Goal: Information Seeking & Learning: Learn about a topic

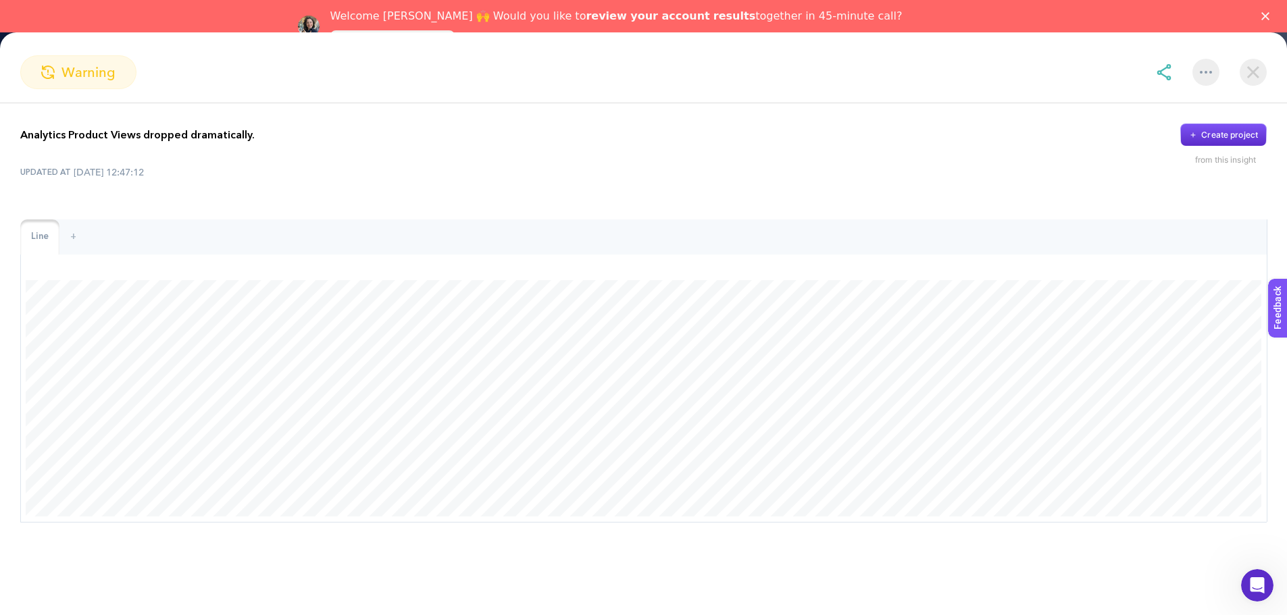
click at [75, 83] on div "warning" at bounding box center [78, 72] width 116 height 34
click at [1249, 76] on img at bounding box center [1252, 72] width 27 height 27
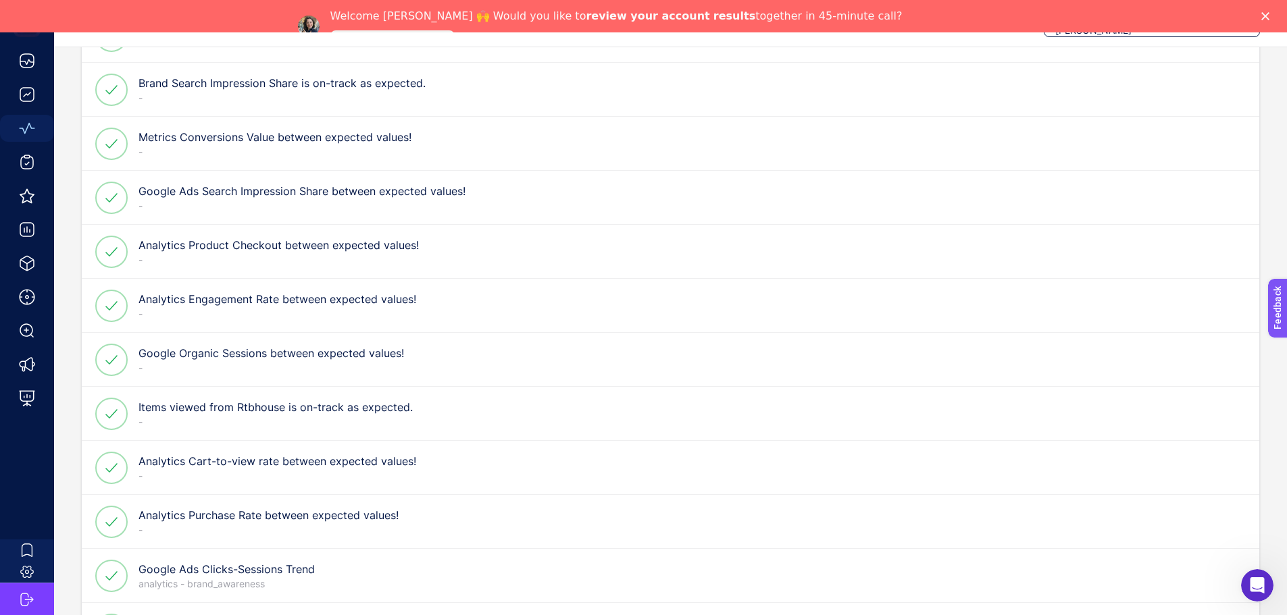
click at [369, 203] on div "Google Ads Search Impression Share between expected values! -" at bounding box center [301, 198] width 327 height 30
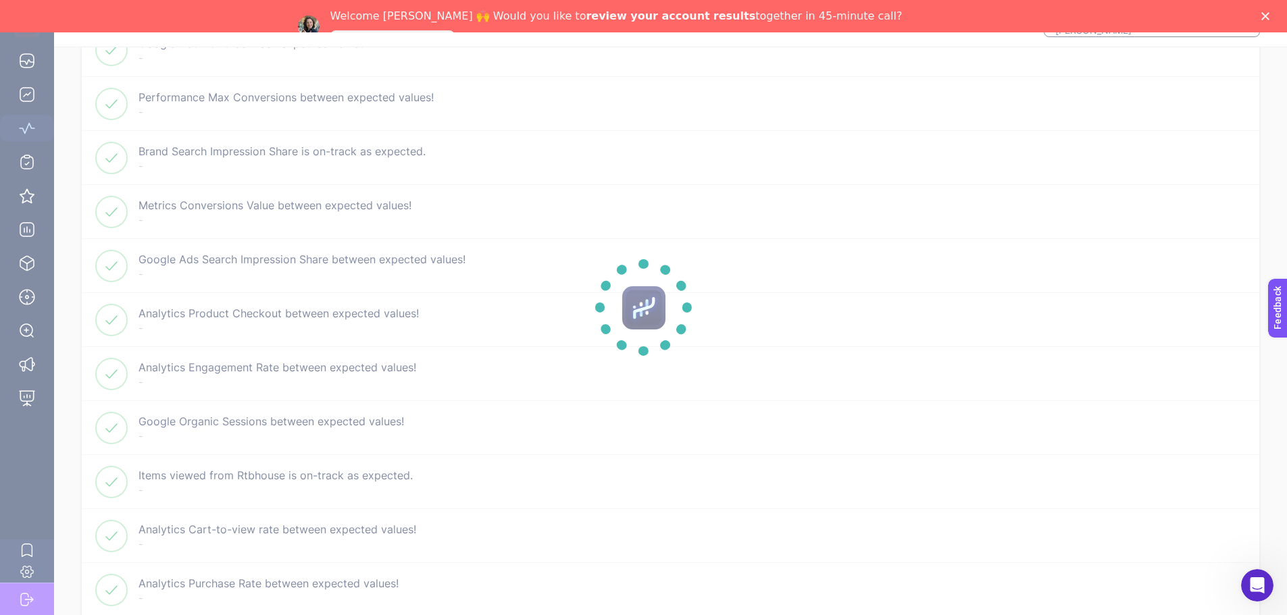
scroll to position [675, 0]
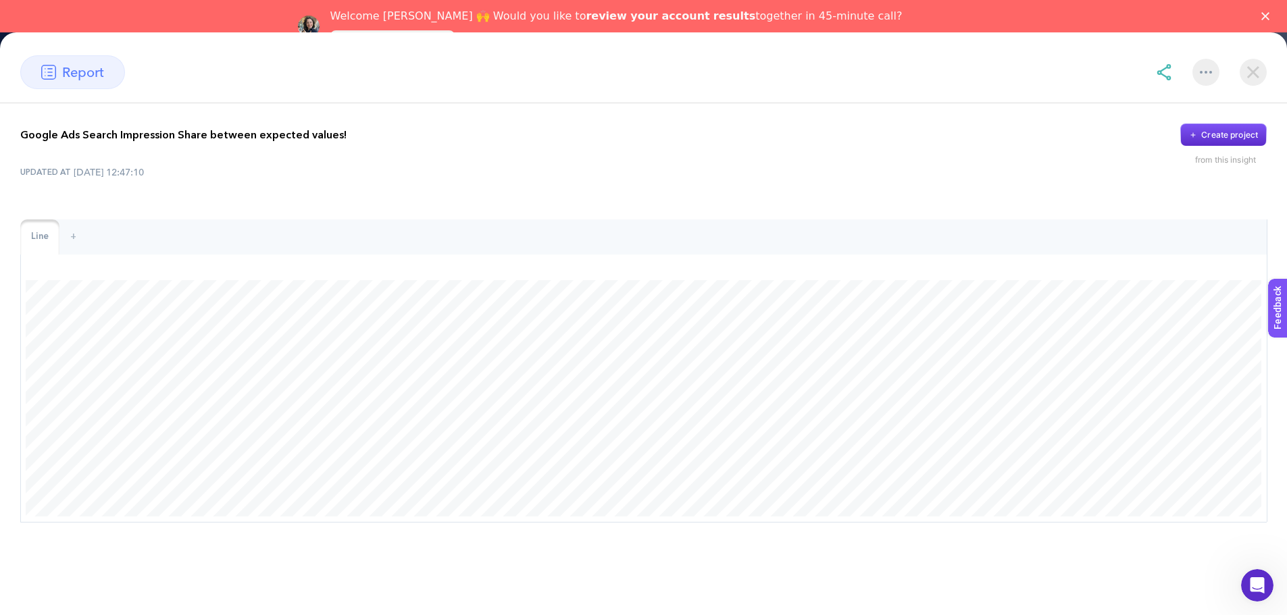
click at [1260, 77] on img at bounding box center [1252, 72] width 27 height 27
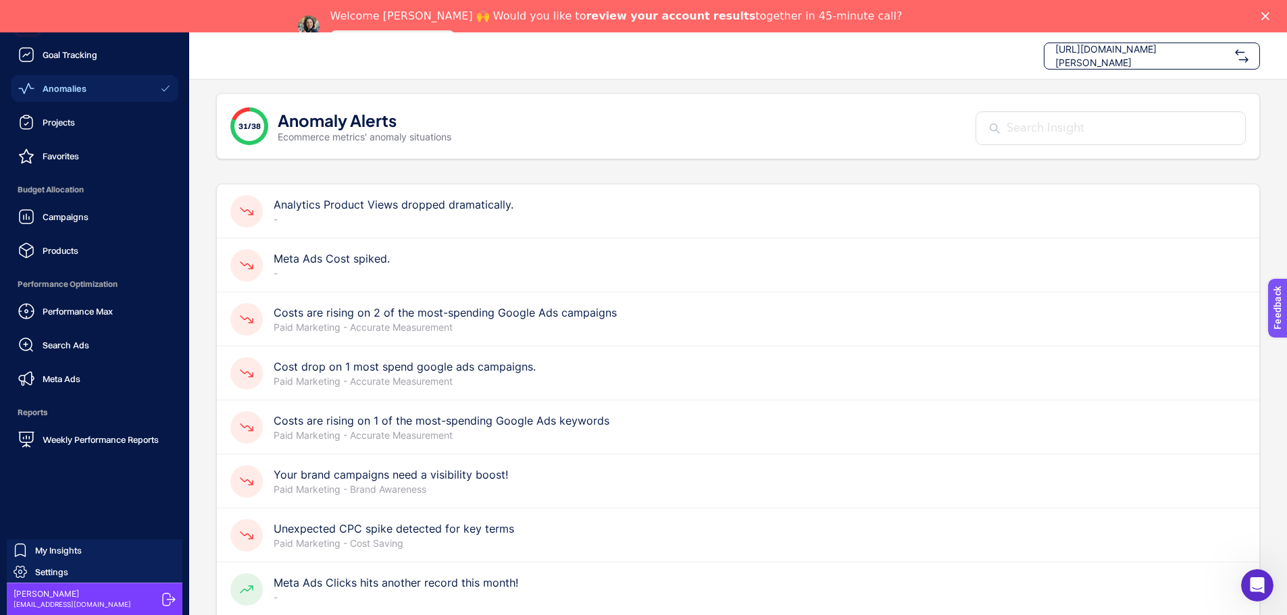
scroll to position [0, 0]
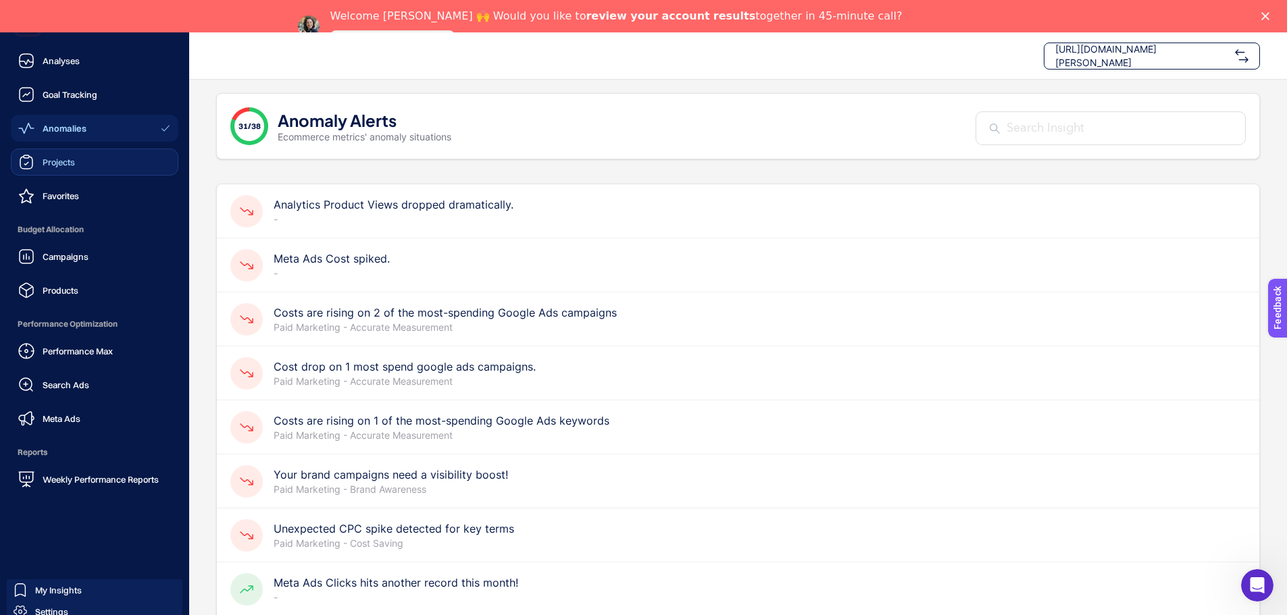
click at [55, 159] on span "Projects" at bounding box center [59, 162] width 32 height 11
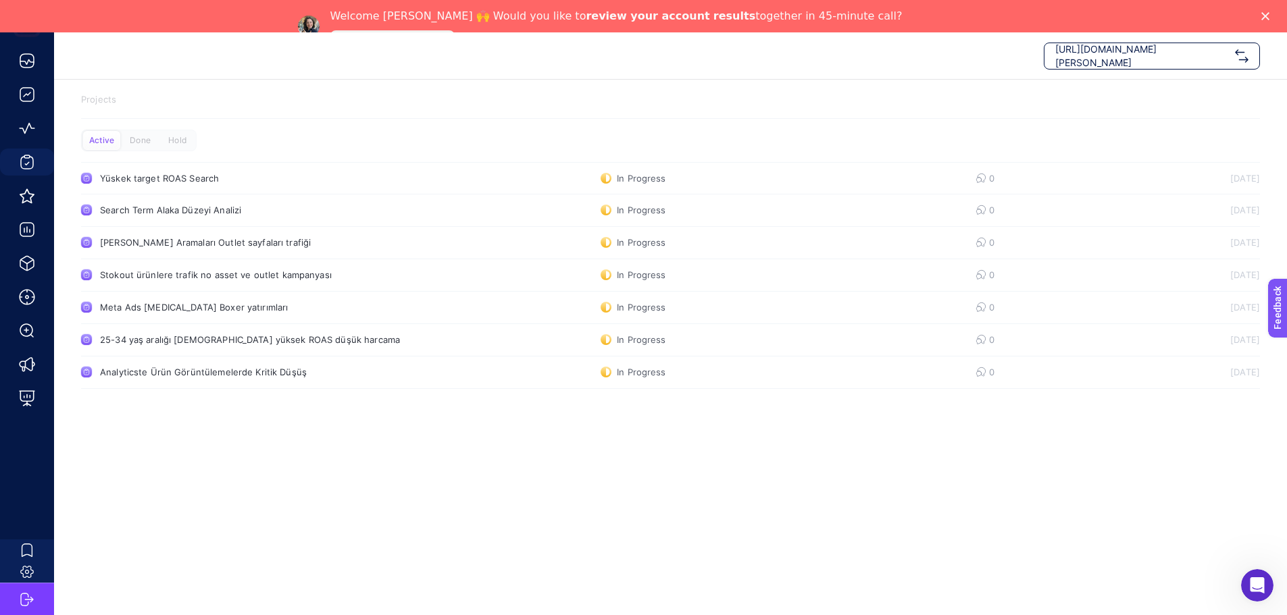
click at [1193, 55] on span "[URL][DOMAIN_NAME][PERSON_NAME]" at bounding box center [1142, 56] width 174 height 27
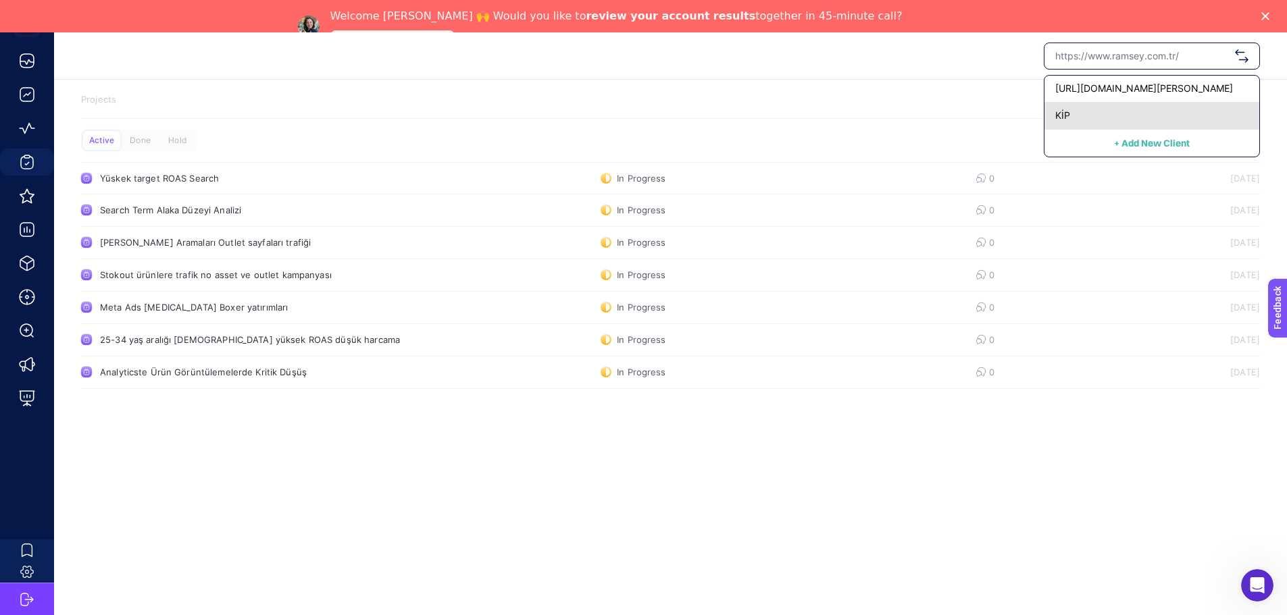
click at [1172, 116] on div "KİP" at bounding box center [1151, 116] width 215 height 27
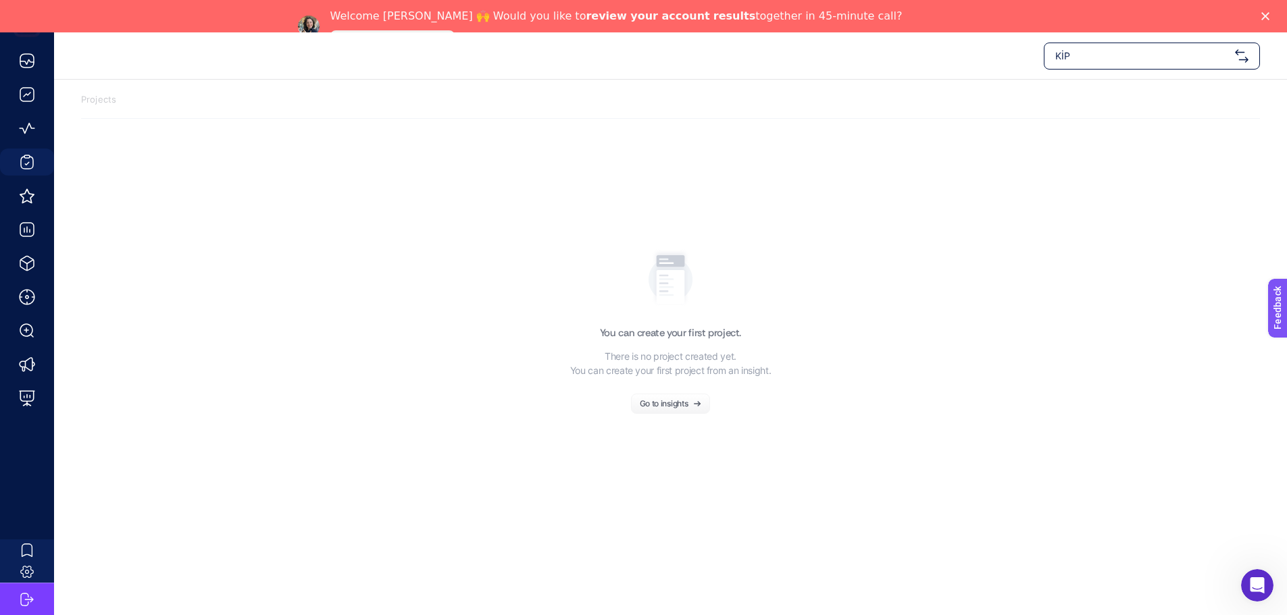
click at [645, 401] on div "Go to insights" at bounding box center [664, 404] width 49 height 8
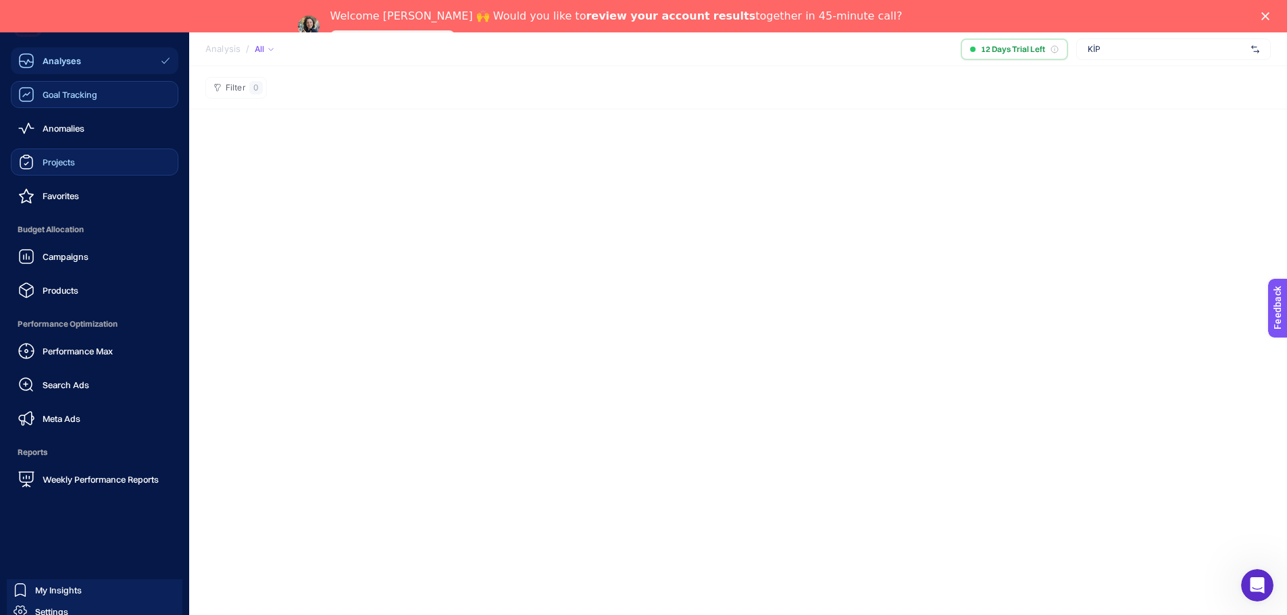
click at [30, 101] on icon at bounding box center [26, 94] width 16 height 16
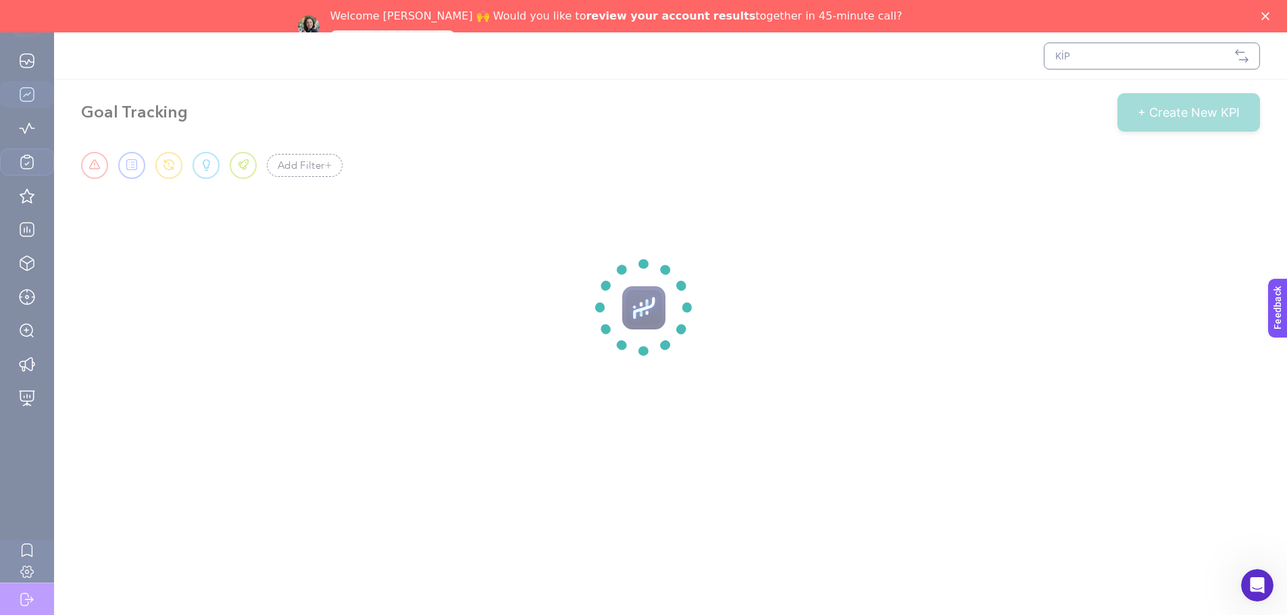
click at [30, 63] on section at bounding box center [643, 307] width 1287 height 615
click at [26, 58] on section at bounding box center [643, 307] width 1287 height 615
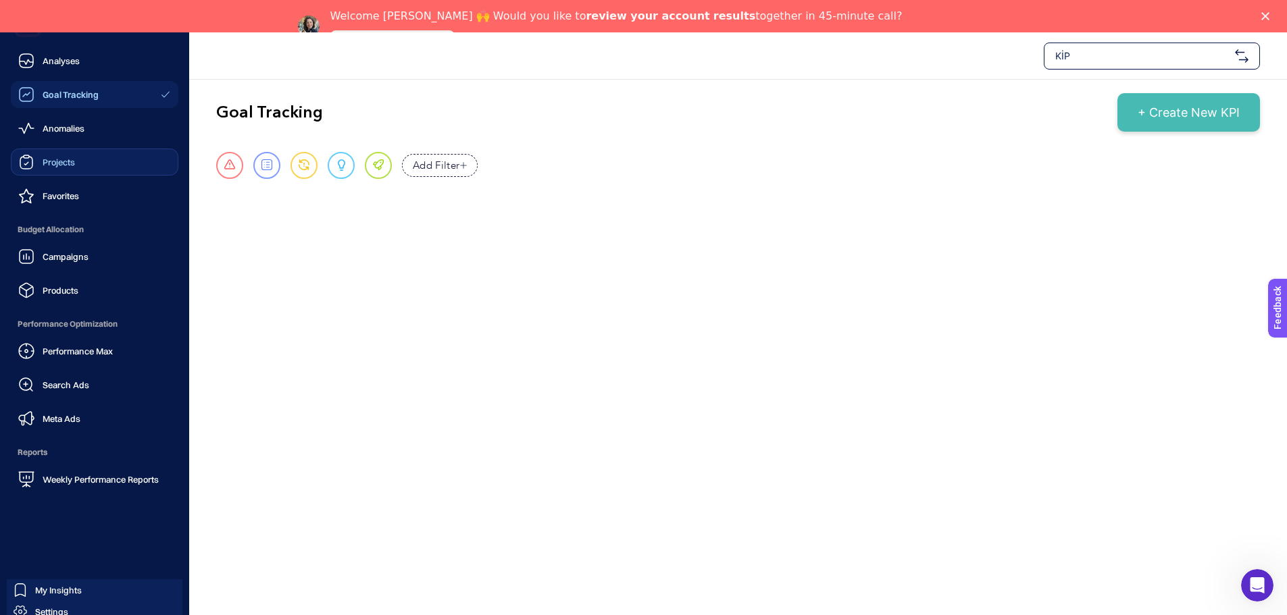
click at [30, 132] on icon at bounding box center [26, 128] width 16 height 16
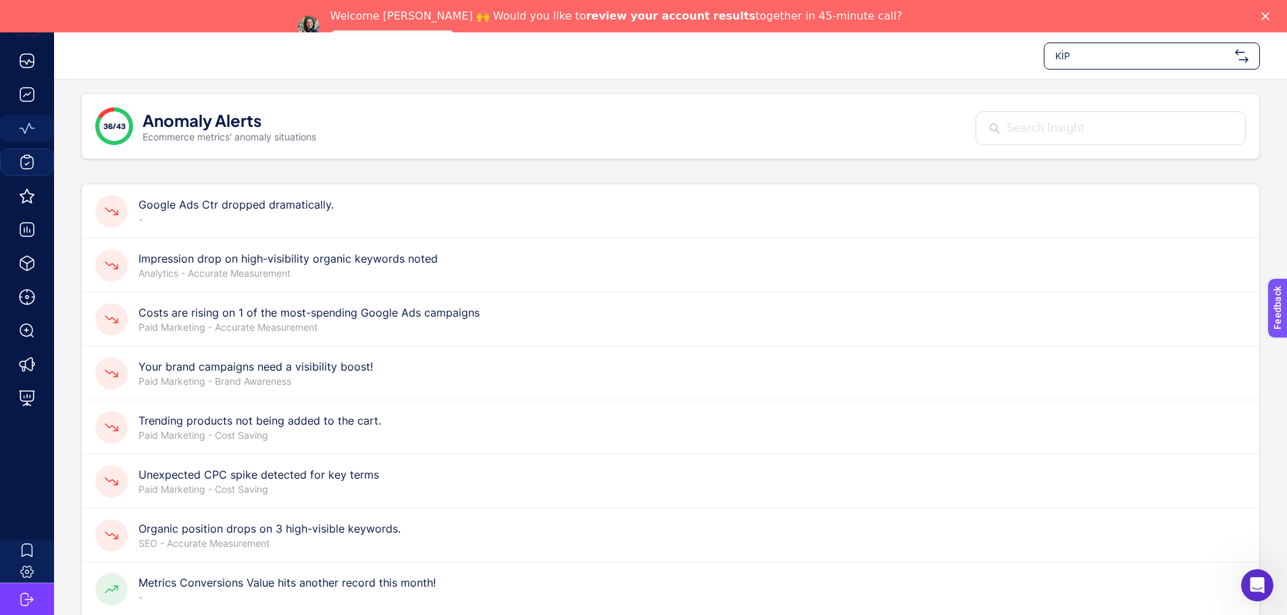
click at [371, 238] on div "Google Ads Ctr dropped dramatically. -" at bounding box center [670, 265] width 1177 height 54
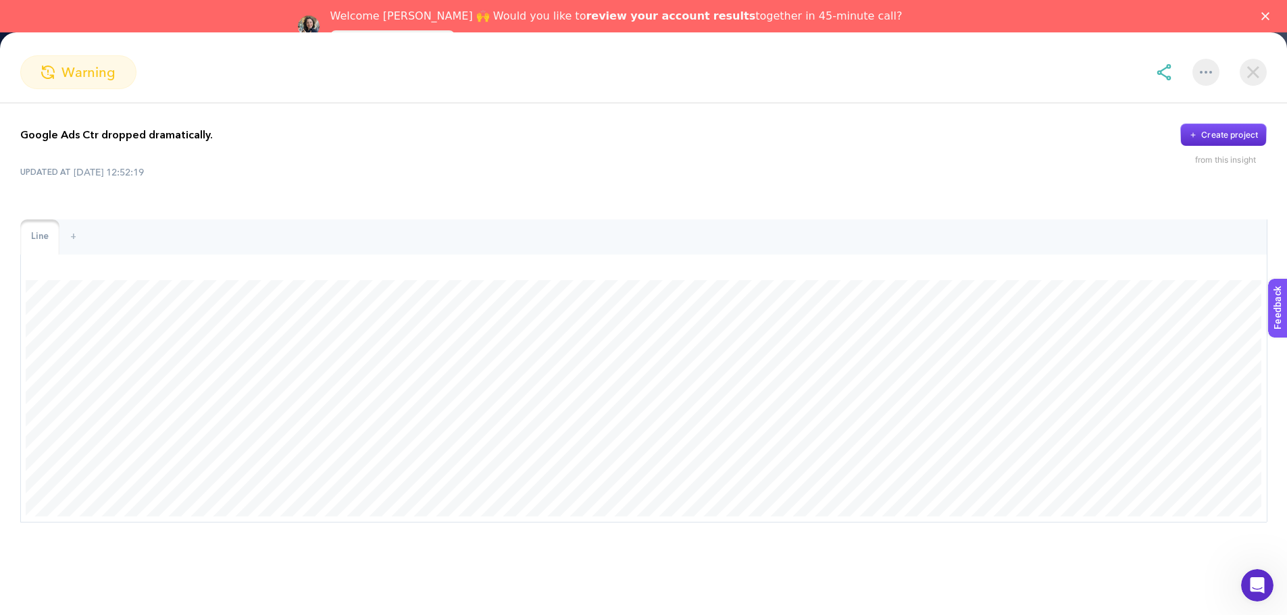
click at [1258, 81] on img at bounding box center [1252, 72] width 27 height 27
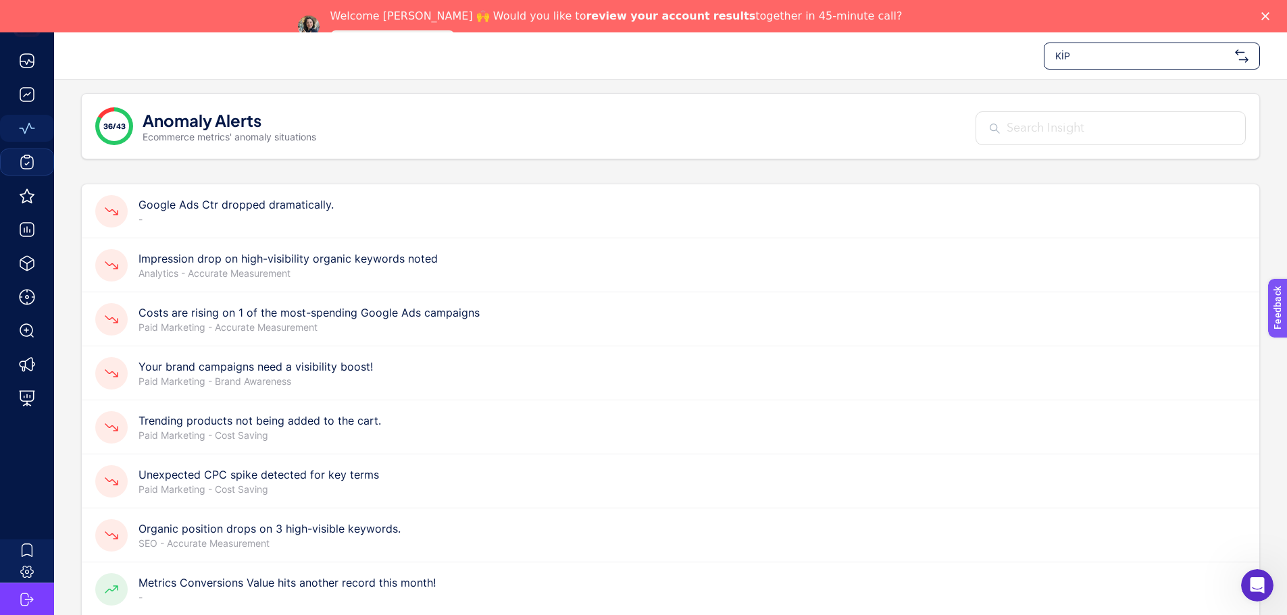
click at [317, 267] on h4 "Impression drop on high-visibility organic keywords noted" at bounding box center [287, 259] width 299 height 16
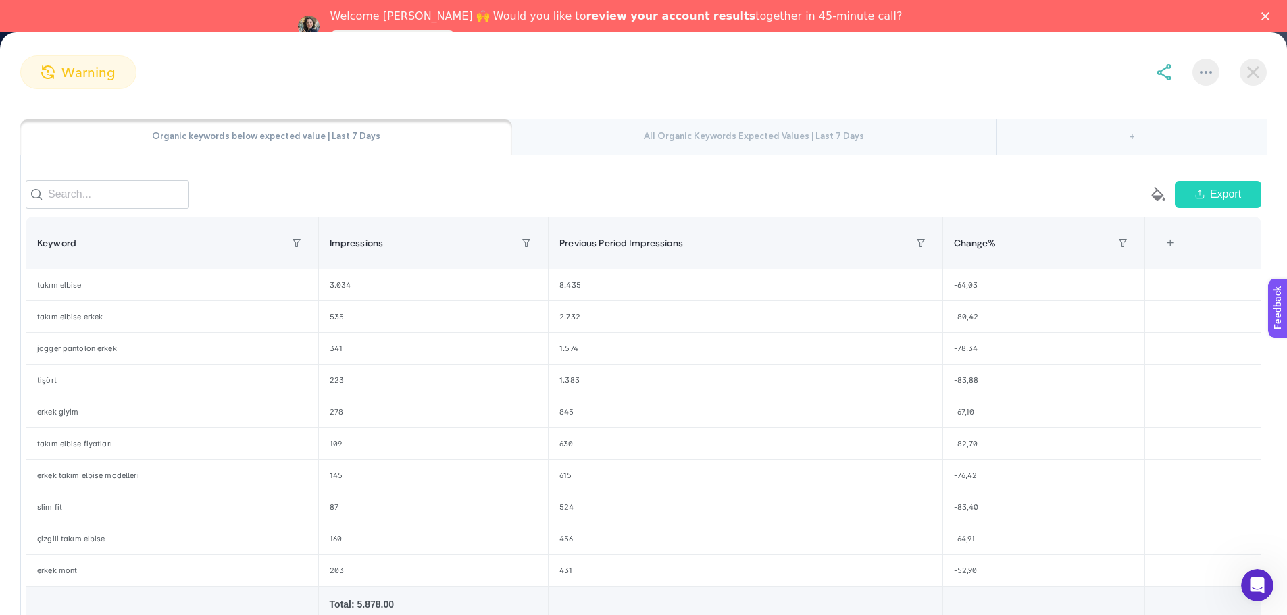
scroll to position [68, 0]
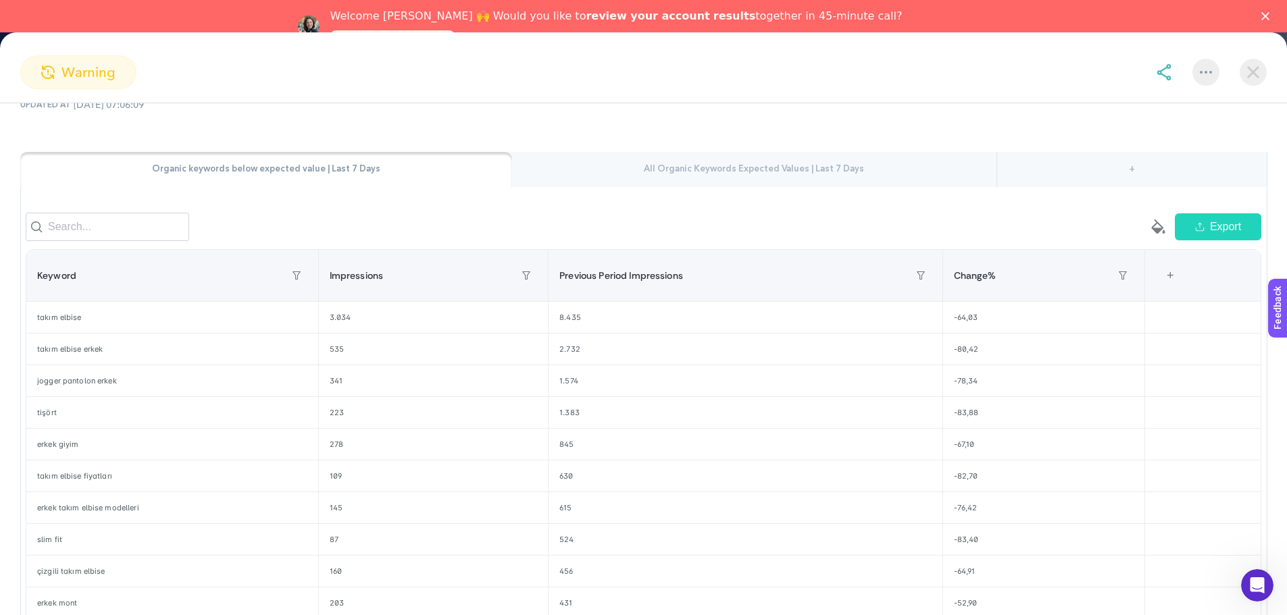
click at [1264, 79] on img at bounding box center [1252, 72] width 27 height 27
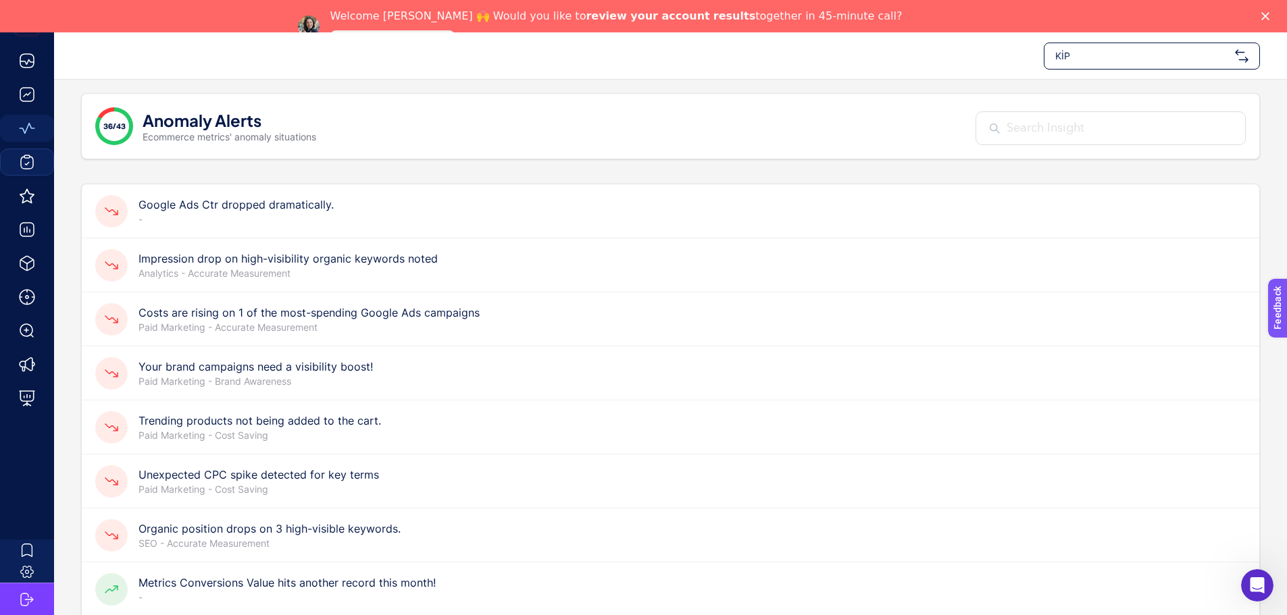
click at [267, 263] on h4 "Impression drop on high-visibility organic keywords noted" at bounding box center [287, 259] width 299 height 16
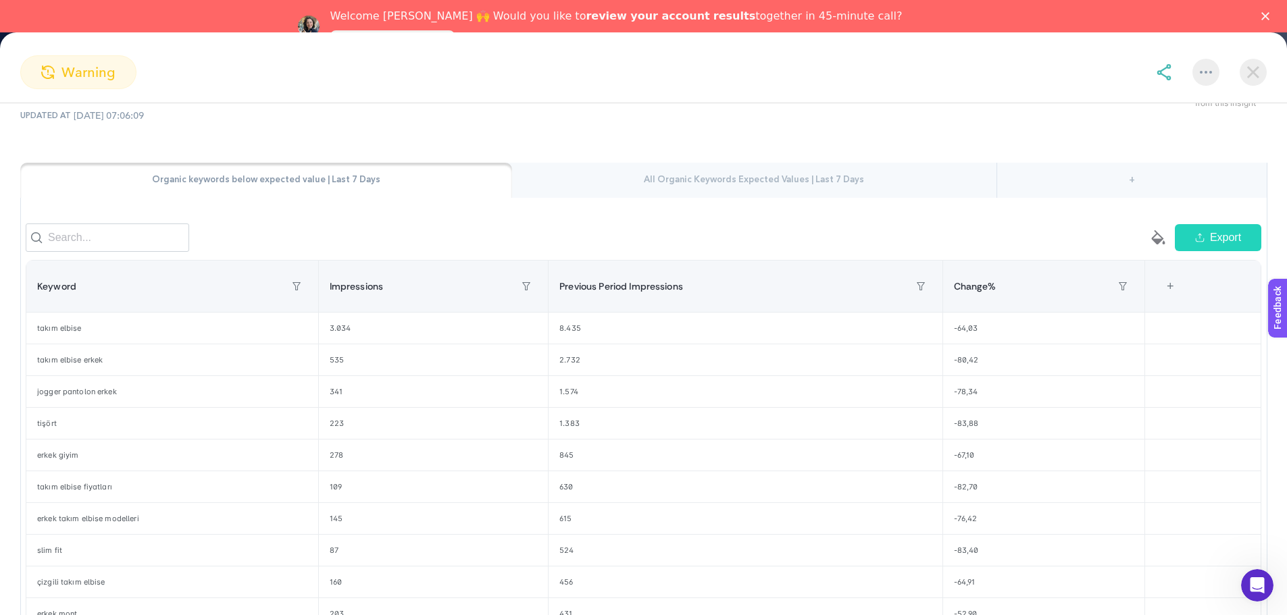
scroll to position [135, 0]
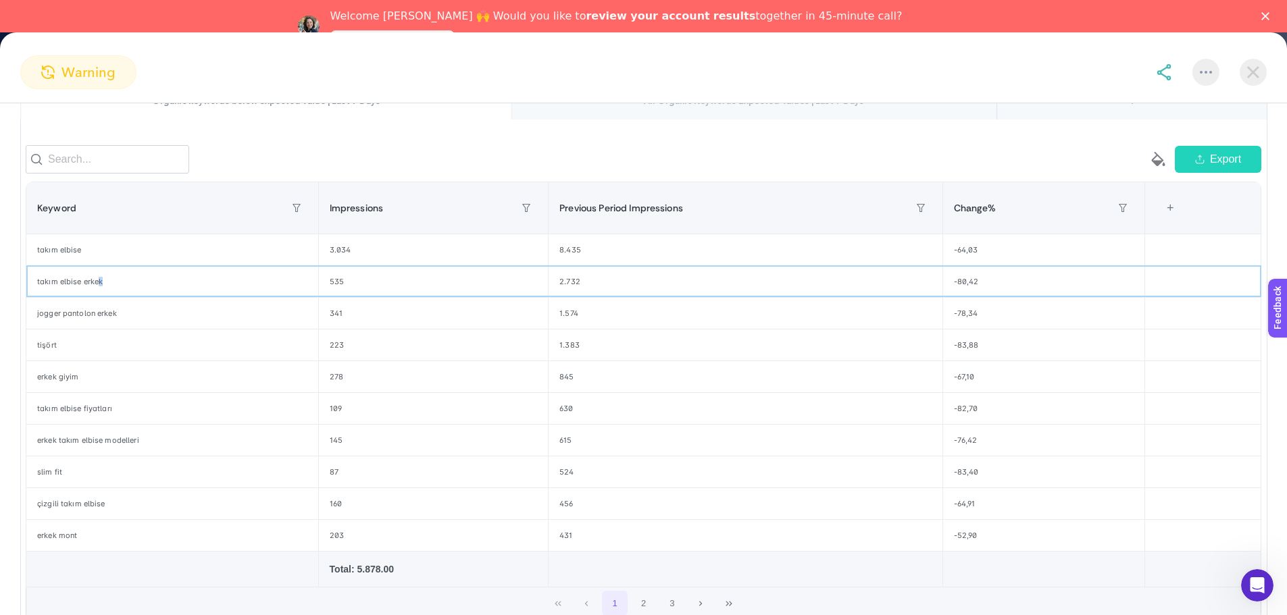
drag, startPoint x: 101, startPoint y: 294, endPoint x: 138, endPoint y: 295, distance: 37.8
click at [138, 295] on div "takım elbise erkek" at bounding box center [172, 281] width 292 height 31
drag, startPoint x: 46, startPoint y: 328, endPoint x: 149, endPoint y: 338, distance: 103.8
click at [149, 329] on div "jogger pantolon erkek" at bounding box center [172, 313] width 292 height 31
click at [117, 326] on div "jogger pantolon erkek" at bounding box center [172, 313] width 292 height 31
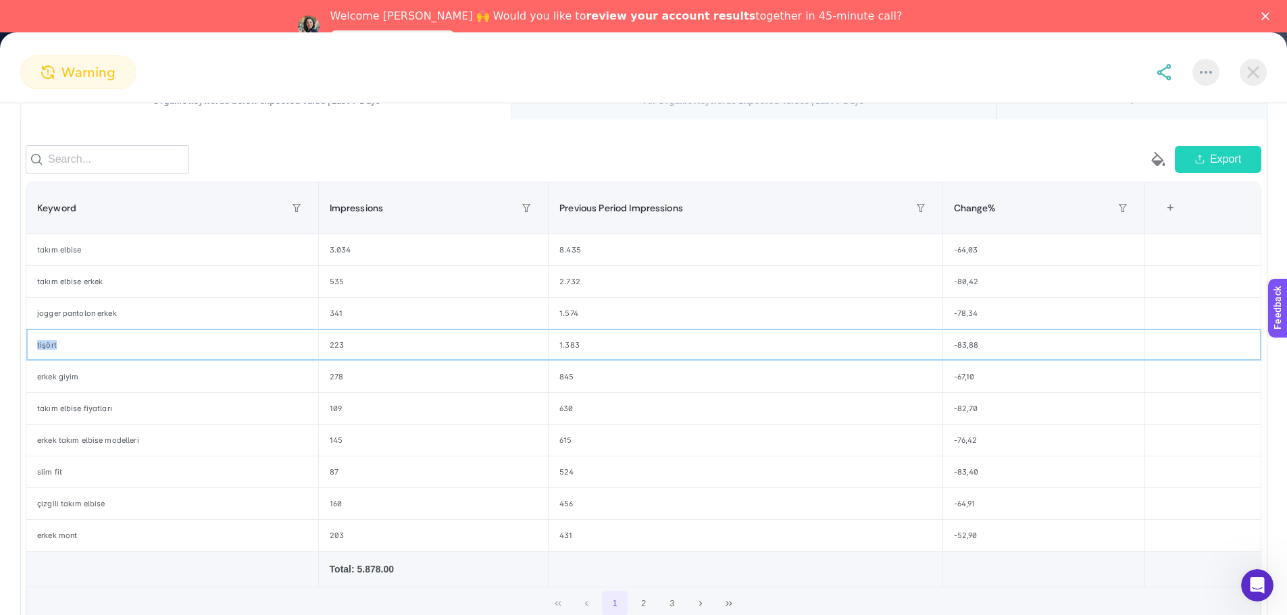
drag, startPoint x: 29, startPoint y: 353, endPoint x: 62, endPoint y: 353, distance: 33.1
click at [61, 353] on div "tişört" at bounding box center [172, 345] width 292 height 31
drag, startPoint x: 45, startPoint y: 386, endPoint x: 142, endPoint y: 399, distance: 98.1
click at [142, 392] on div "erkek giyim" at bounding box center [172, 376] width 292 height 31
click at [1258, 86] on section "warning" at bounding box center [643, 72] width 1287 height 34
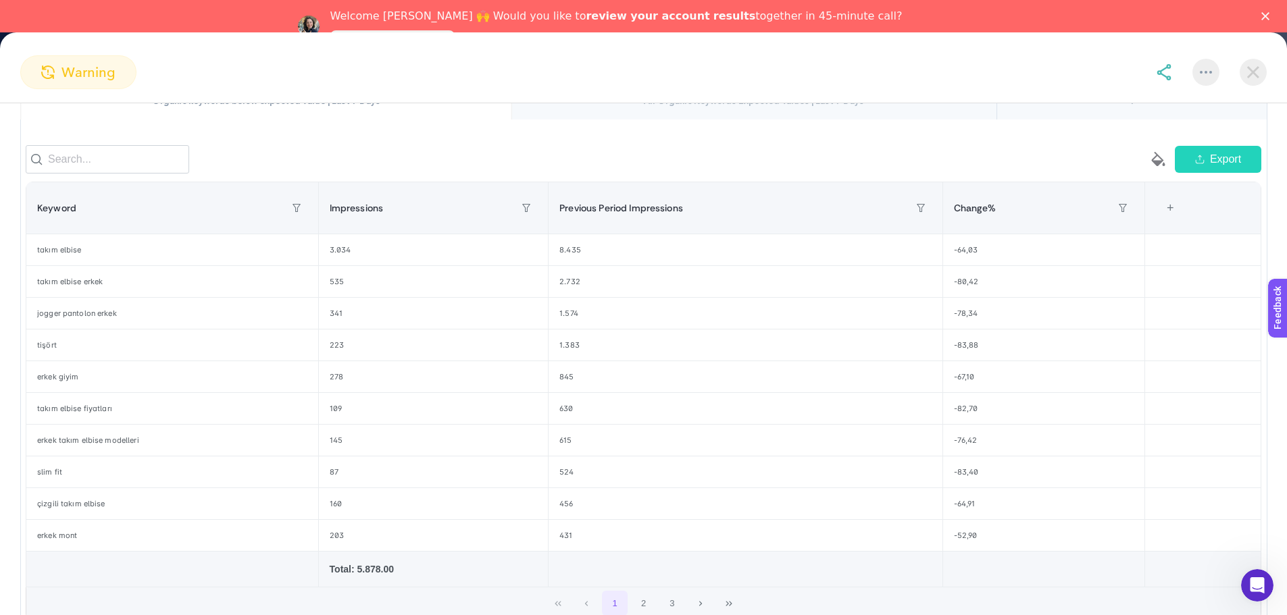
click at [1252, 74] on img at bounding box center [1252, 72] width 27 height 27
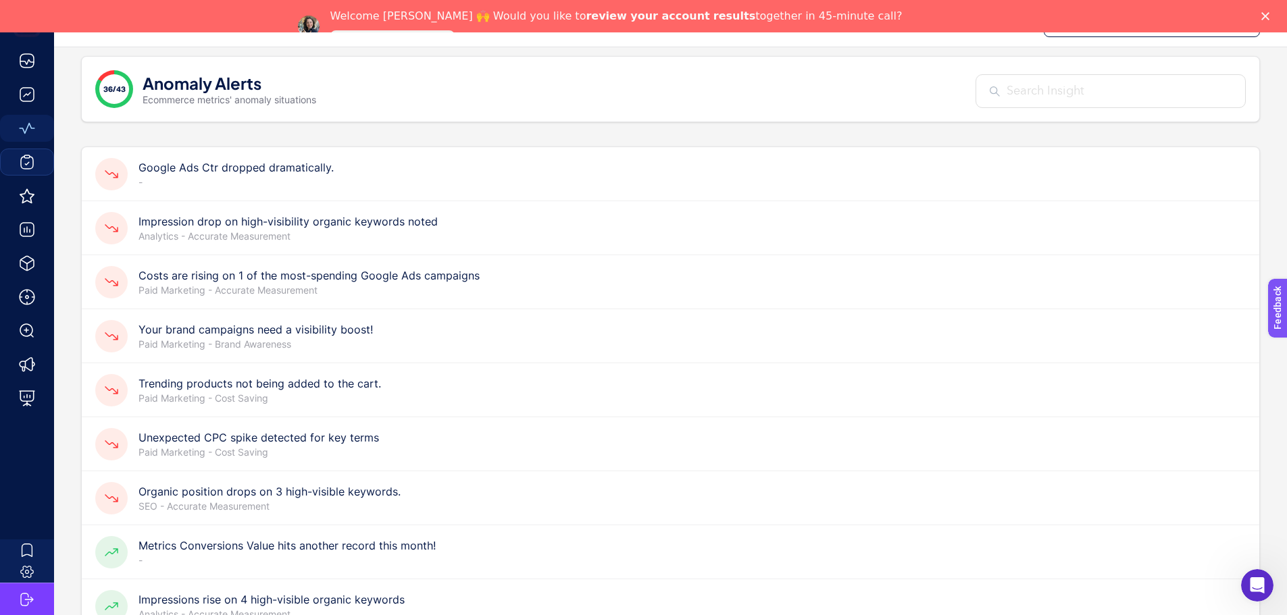
scroll to position [68, 0]
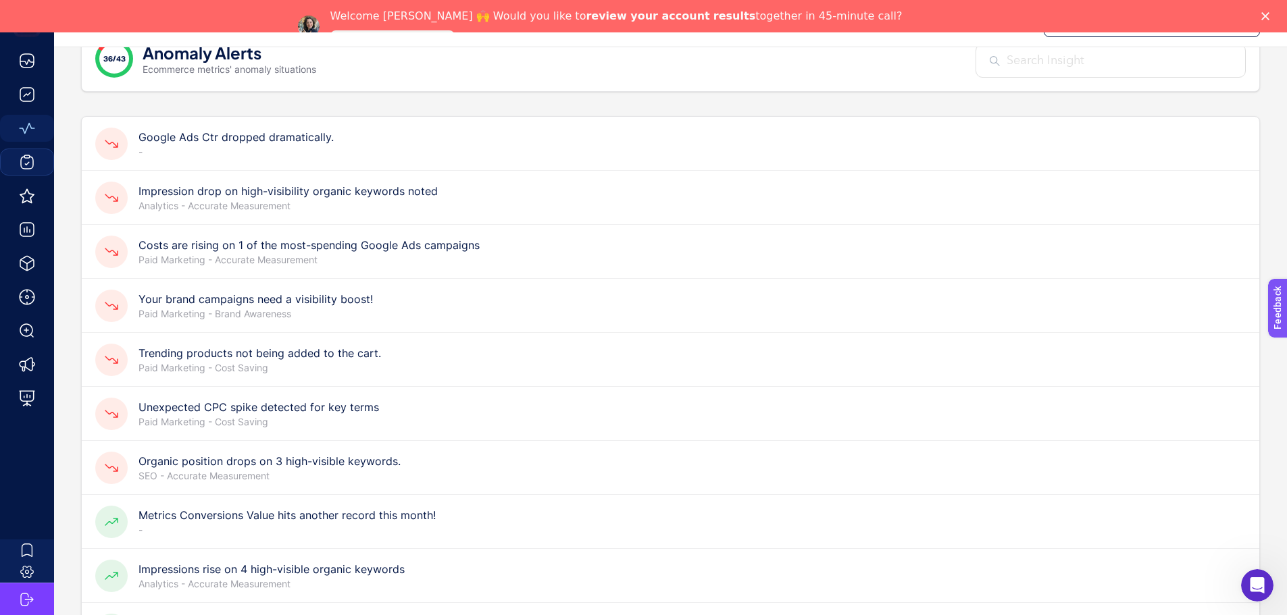
click at [309, 261] on p "Paid Marketing - Accurate Measurement" at bounding box center [308, 260] width 341 height 14
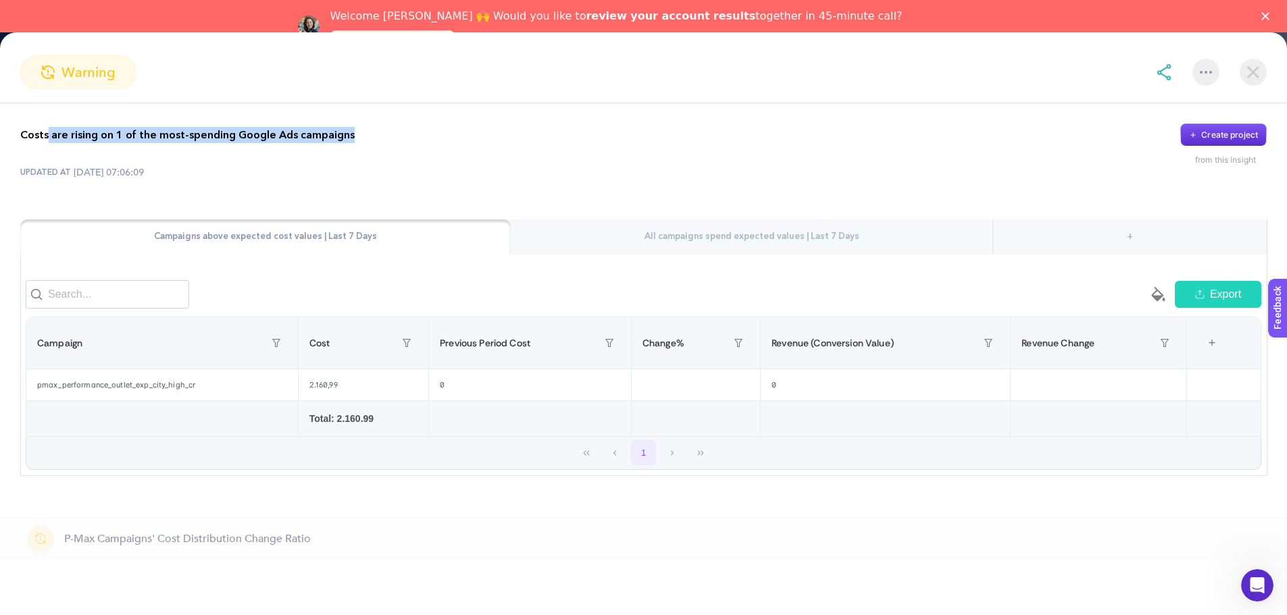
drag, startPoint x: 48, startPoint y: 127, endPoint x: 368, endPoint y: 142, distance: 320.5
click at [365, 142] on div "Costs are rising on 1 of the most-spending Google Ads campaigns Create project" at bounding box center [643, 135] width 1246 height 23
click at [1253, 72] on img at bounding box center [1252, 72] width 27 height 27
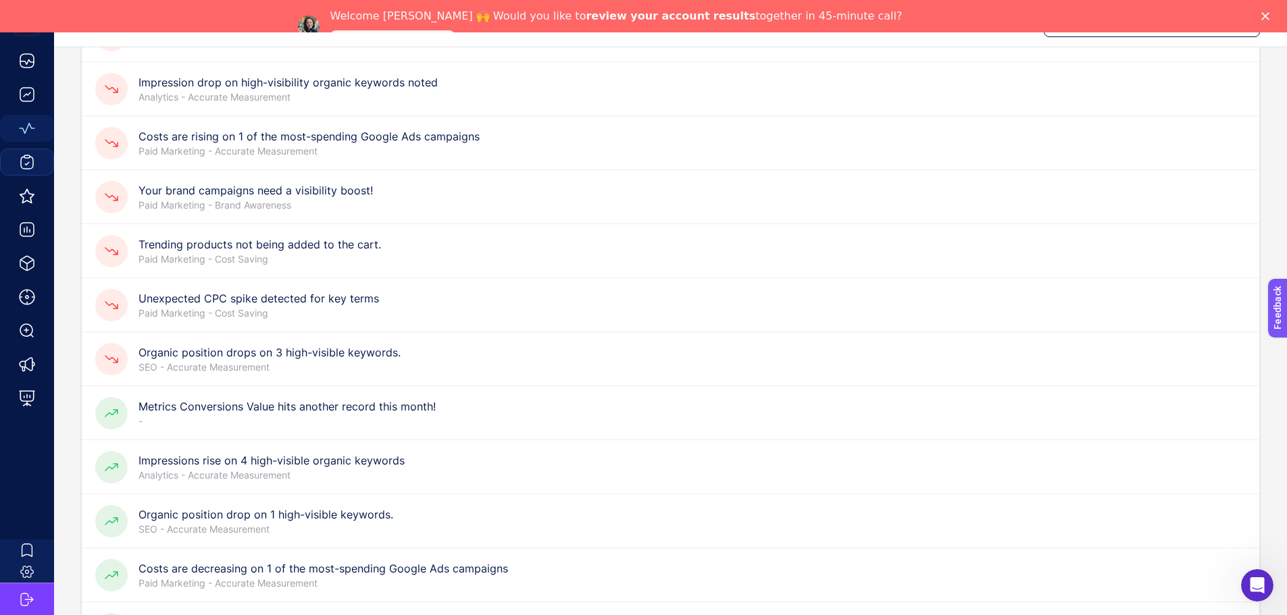
scroll to position [203, 0]
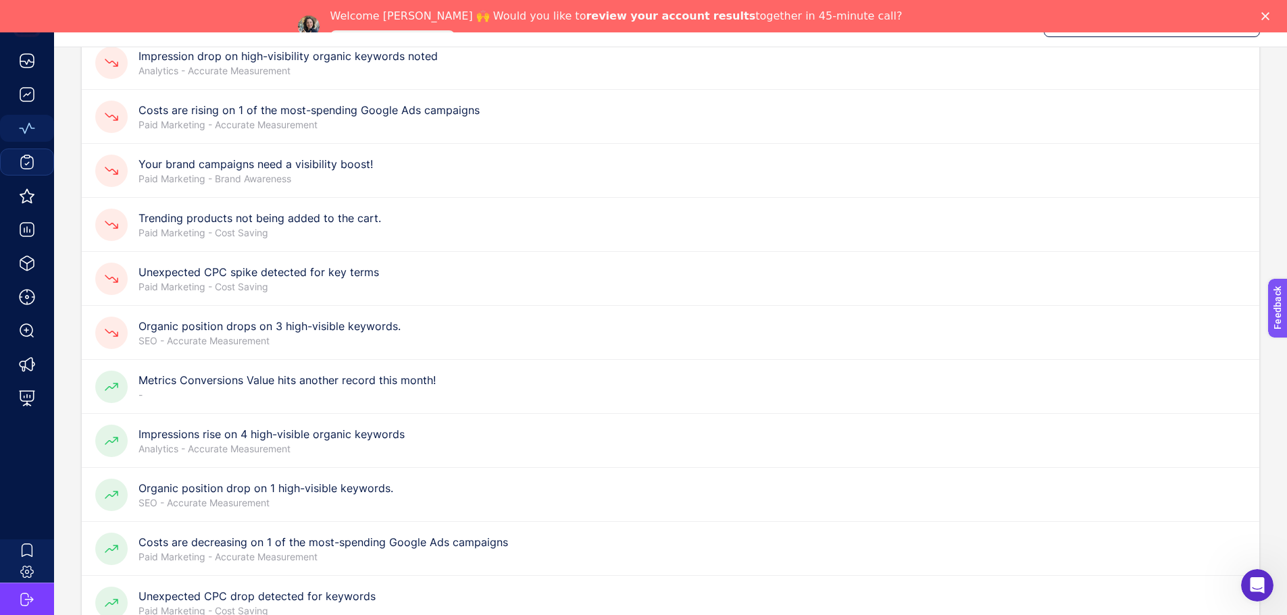
click at [207, 288] on p "Paid Marketing - Cost Saving" at bounding box center [258, 287] width 240 height 14
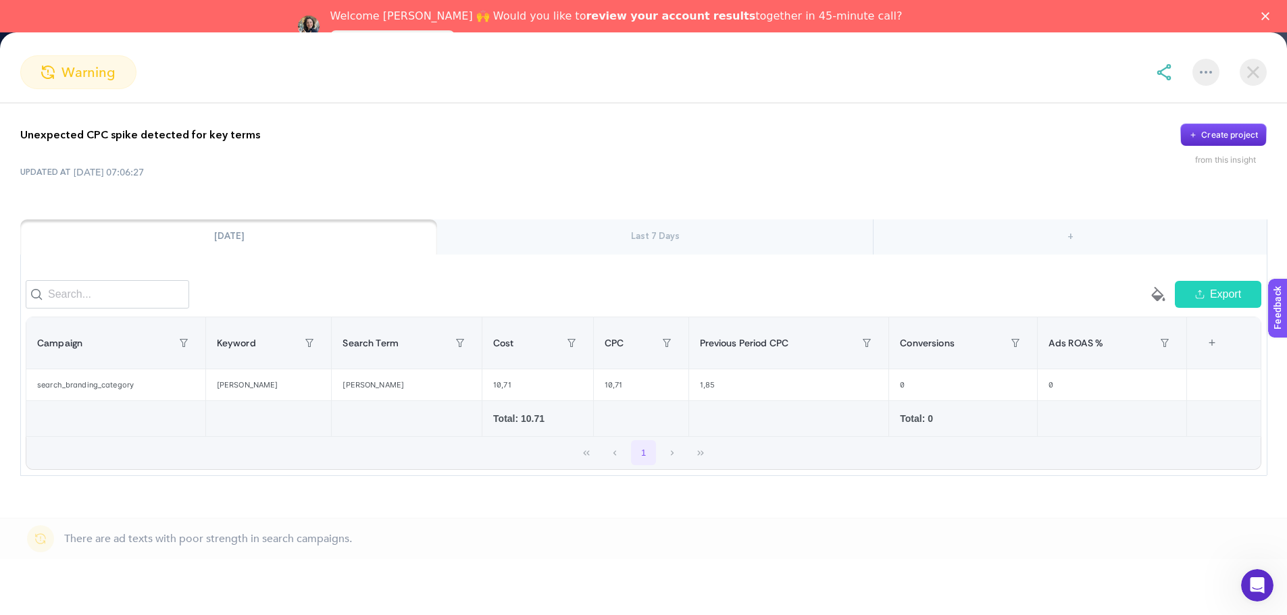
click at [1268, 75] on section "warning" at bounding box center [643, 72] width 1287 height 34
click at [1266, 74] on img at bounding box center [1252, 72] width 27 height 27
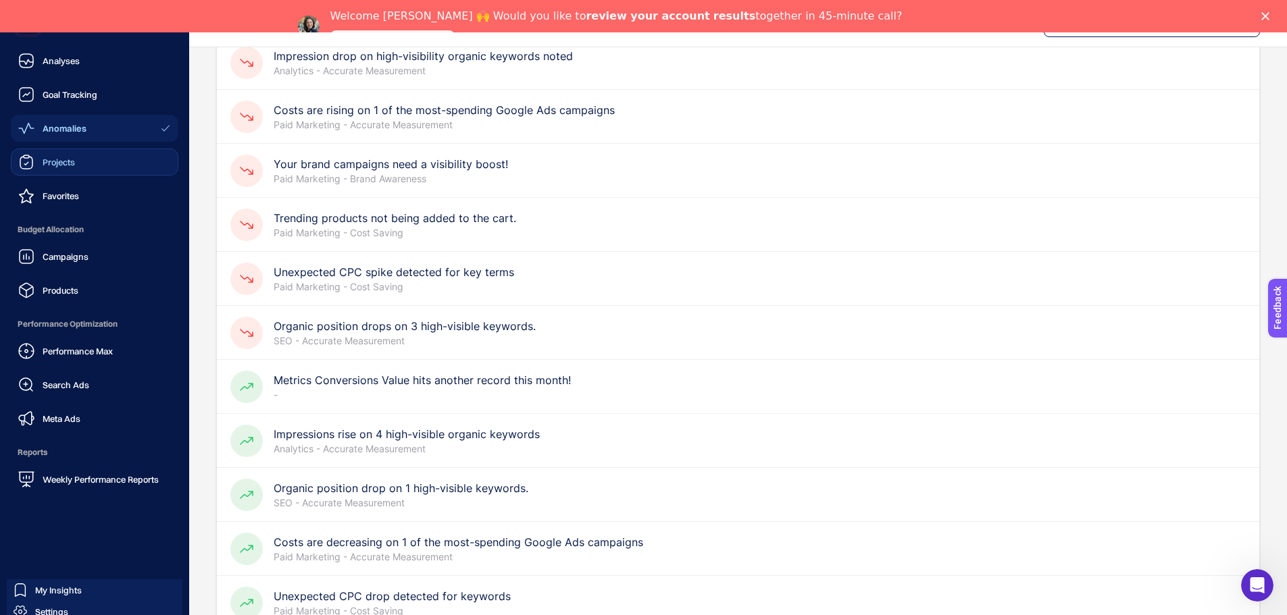
click at [34, 159] on div "Projects" at bounding box center [46, 162] width 57 height 16
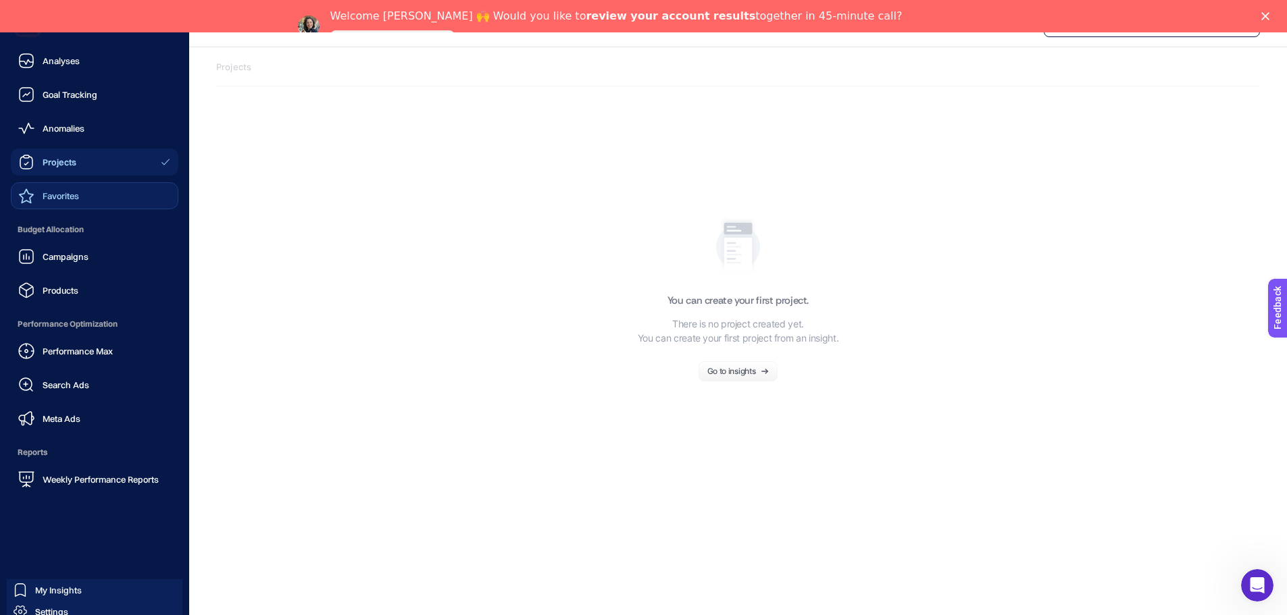
click at [38, 195] on div "Favorites" at bounding box center [48, 196] width 61 height 16
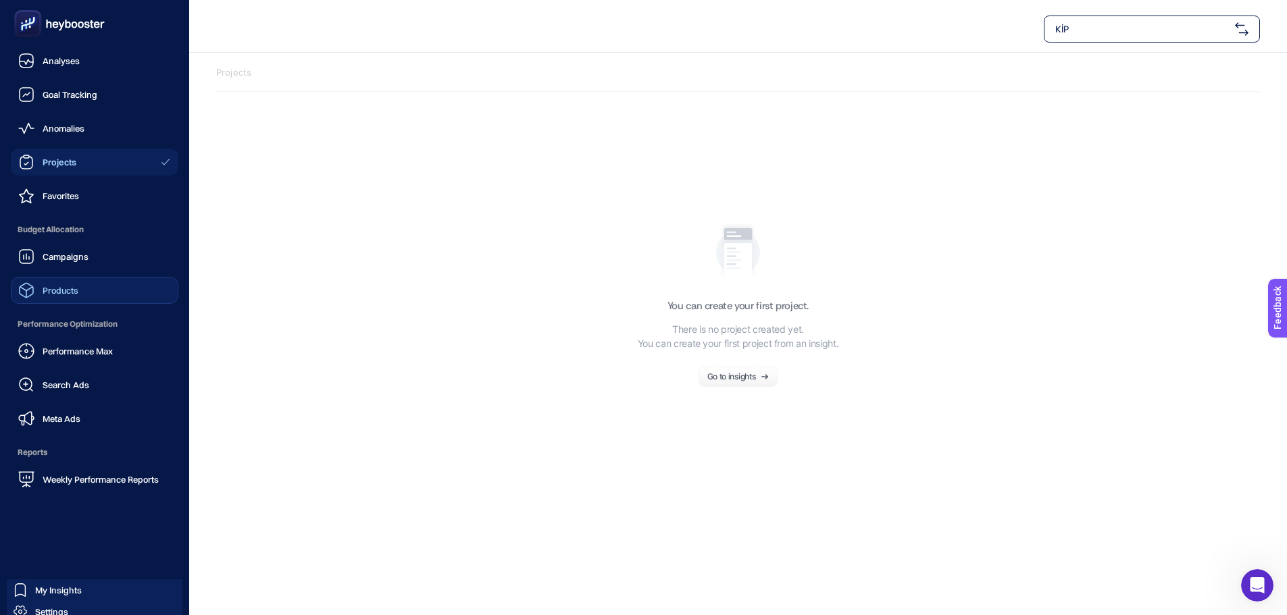
click at [72, 303] on link "Products" at bounding box center [95, 290] width 168 height 27
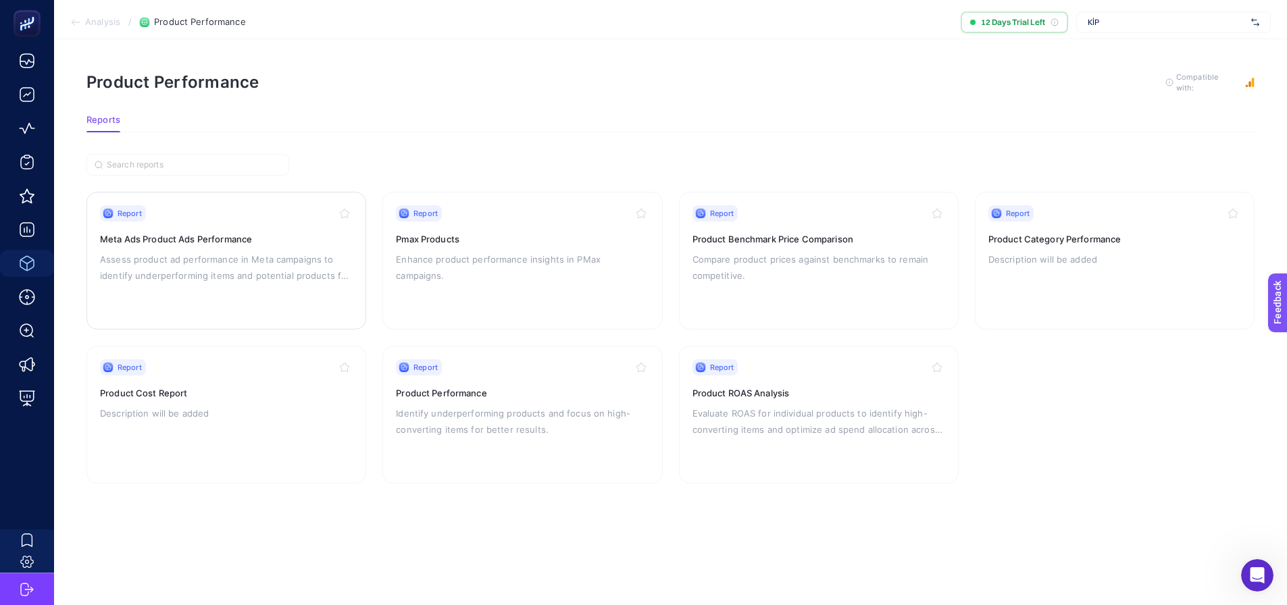
click at [270, 264] on p "Assess product ad performance in Meta campaigns to identify underperforming ite…" at bounding box center [226, 267] width 253 height 32
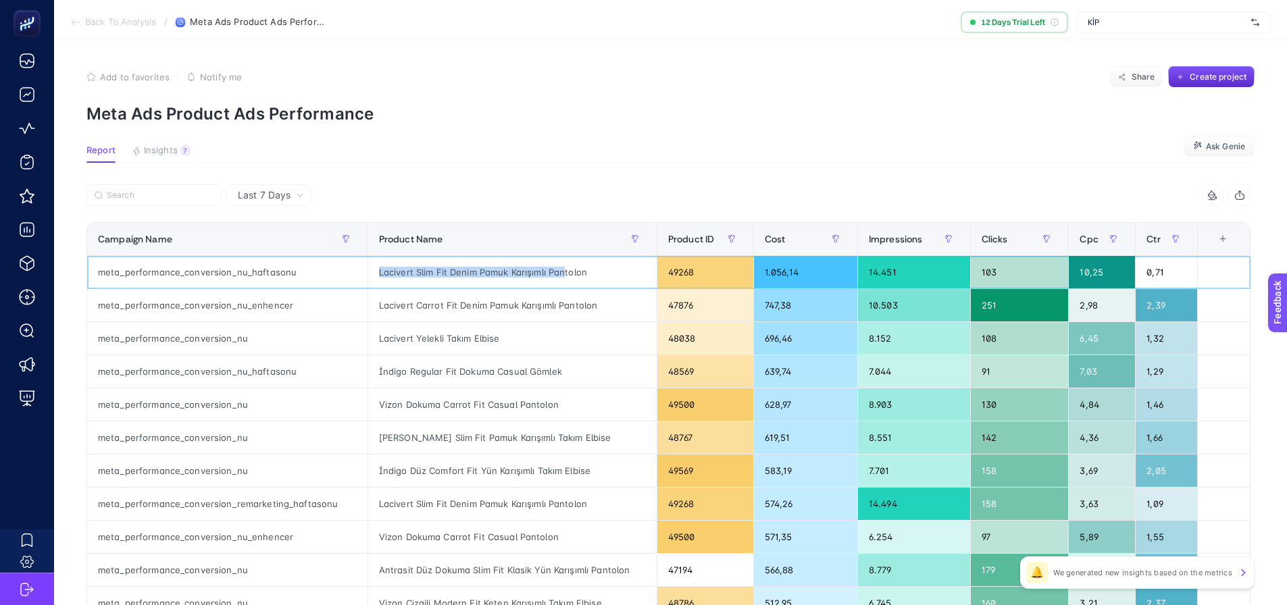
drag, startPoint x: 375, startPoint y: 274, endPoint x: 569, endPoint y: 285, distance: 194.9
click at [569, 284] on div "Lacivert Slim Fit Denim Pamuk Karışımlı Pantolon" at bounding box center [512, 272] width 288 height 32
drag, startPoint x: 563, startPoint y: 319, endPoint x: 563, endPoint y: 326, distance: 7.5
click at [563, 321] on div "Lacivert Carrot Fit Denim Pamuk Karışımlı Pantolon" at bounding box center [512, 305] width 288 height 32
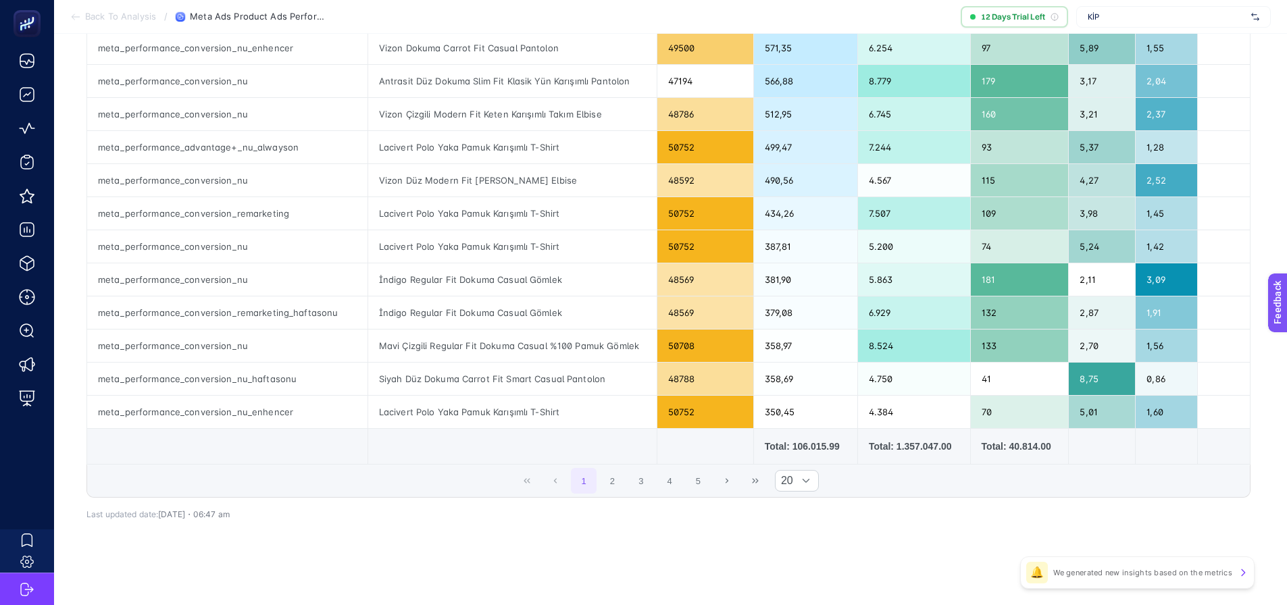
scroll to position [490, 0]
click at [804, 477] on div at bounding box center [806, 480] width 26 height 20
click at [800, 534] on li "50" at bounding box center [802, 536] width 44 height 27
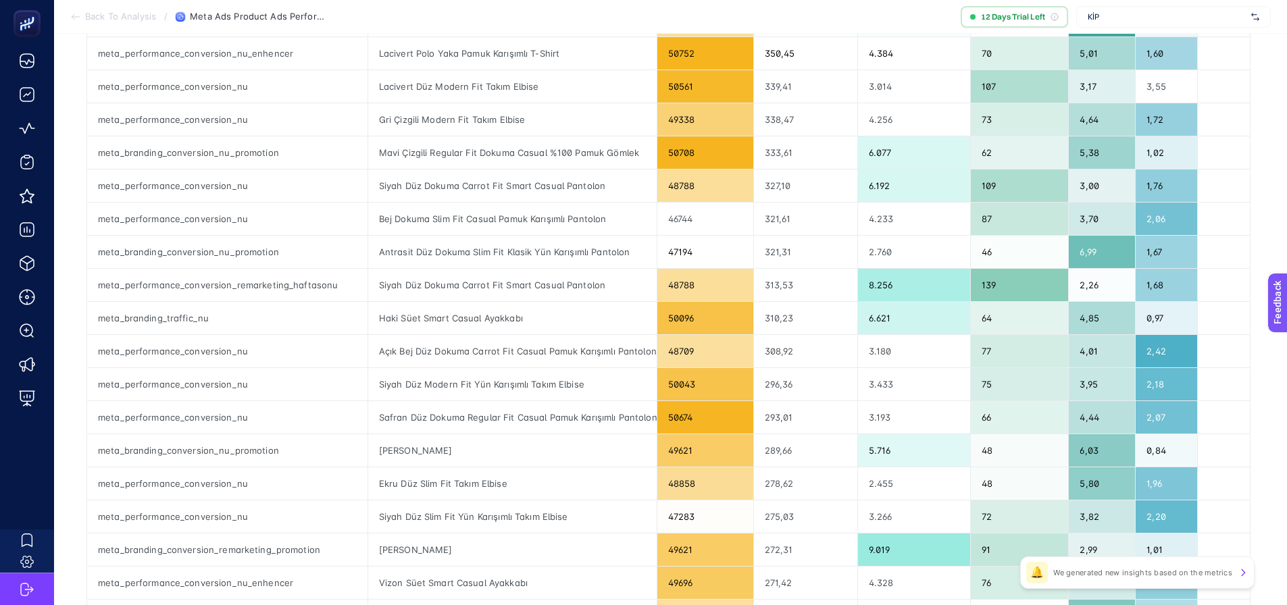
scroll to position [878, 6]
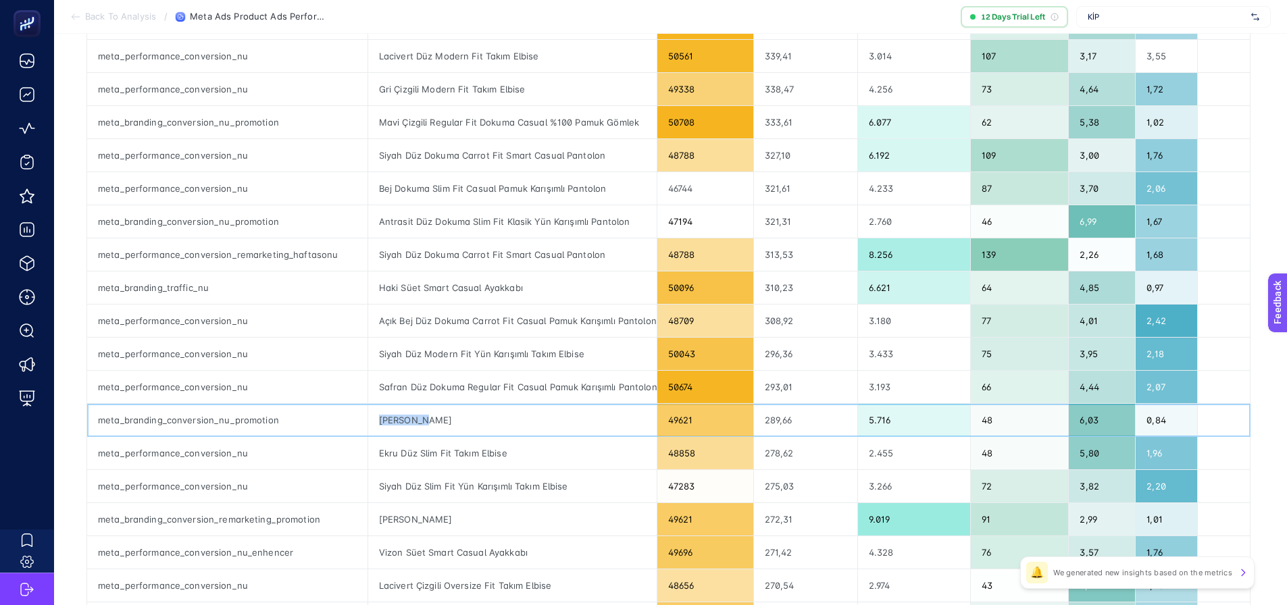
drag, startPoint x: 419, startPoint y: 429, endPoint x: 347, endPoint y: 422, distance: 71.9
click at [347, 422] on tr "meta_branding_conversion_nu_promotion Gri Çorap 49621 289,66 5.716 48 6,03 0,84" at bounding box center [668, 420] width 1163 height 33
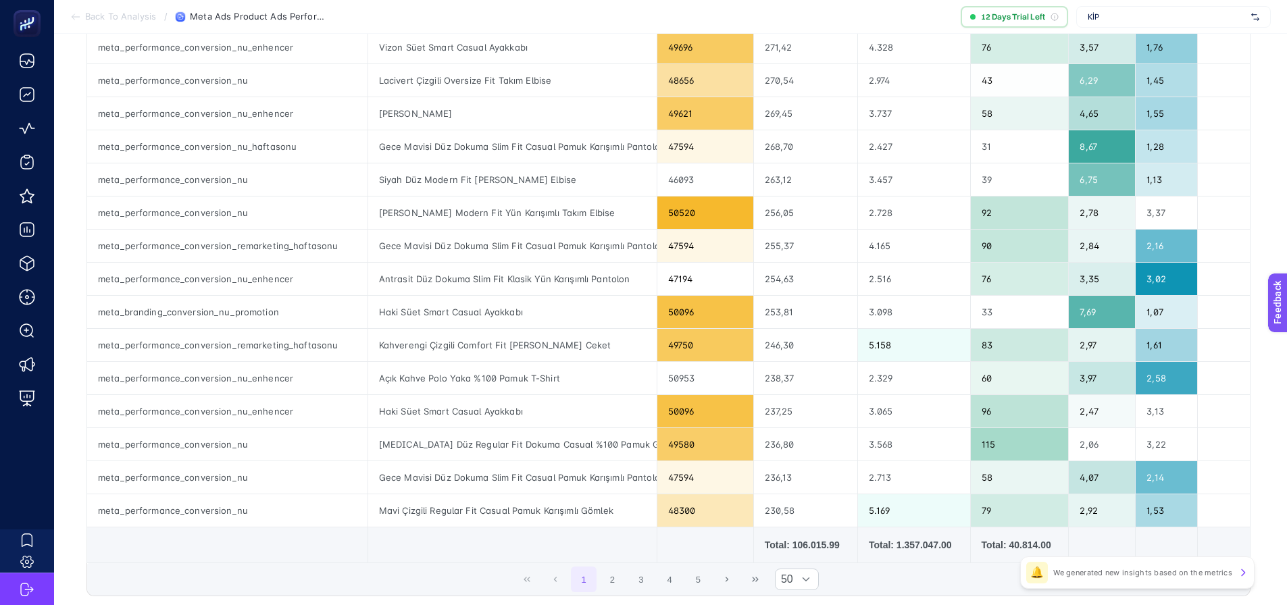
scroll to position [1483, 6]
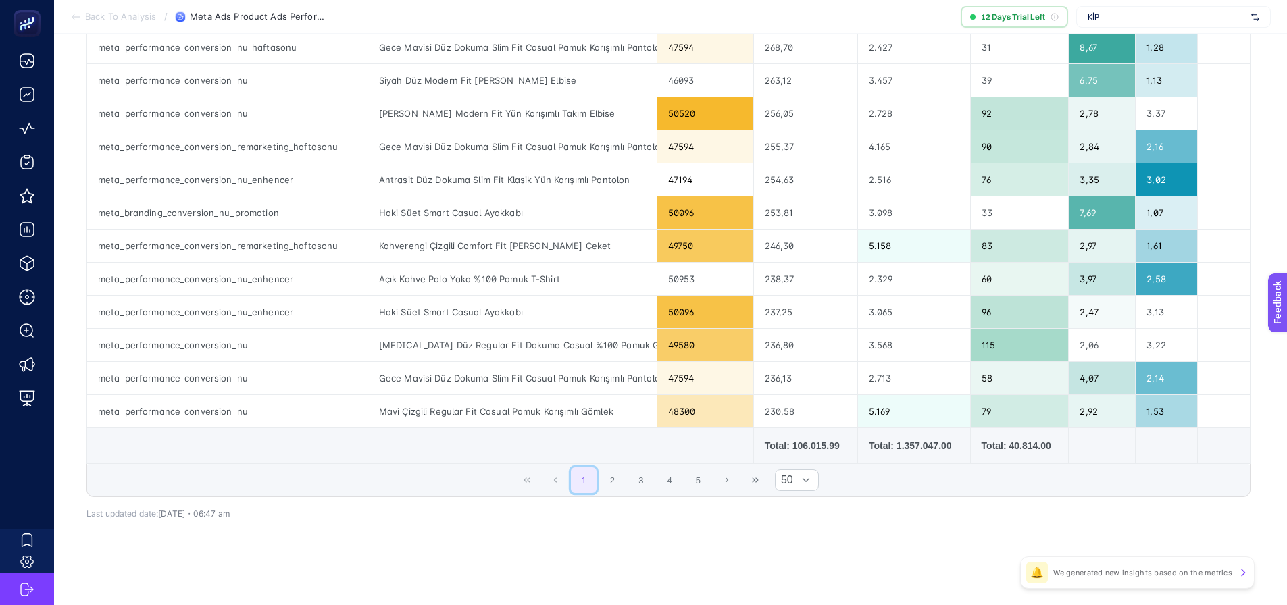
click at [596, 476] on span "1 2 3 4 5" at bounding box center [640, 480] width 143 height 28
click at [600, 482] on button "2" at bounding box center [613, 480] width 26 height 26
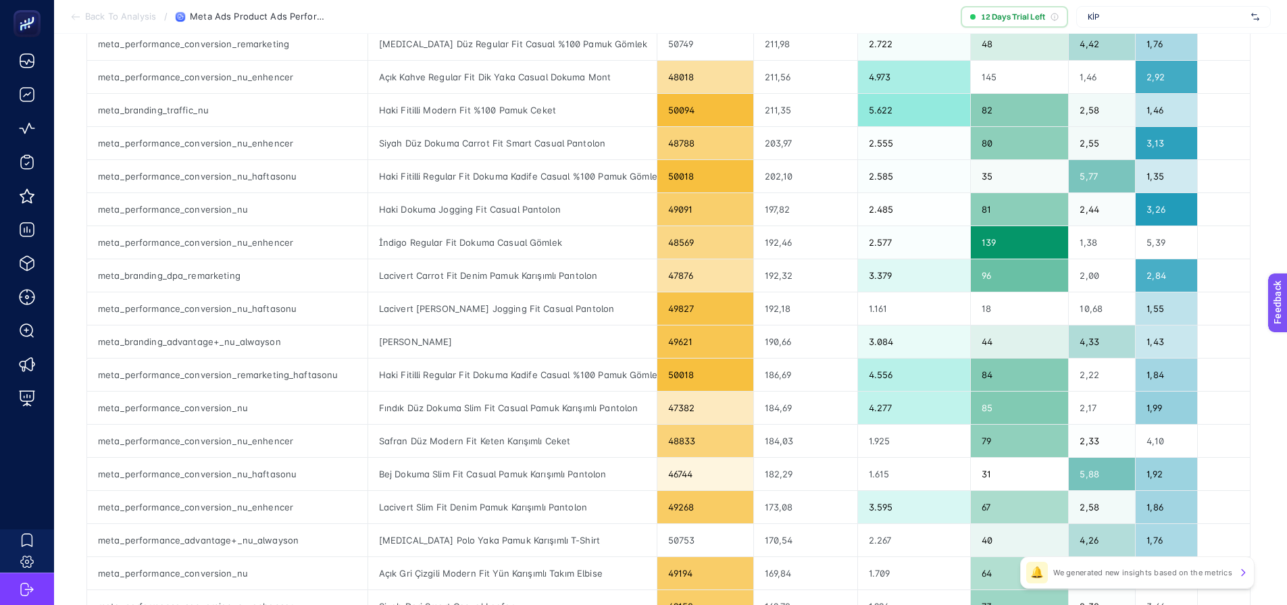
scroll to position [469, 6]
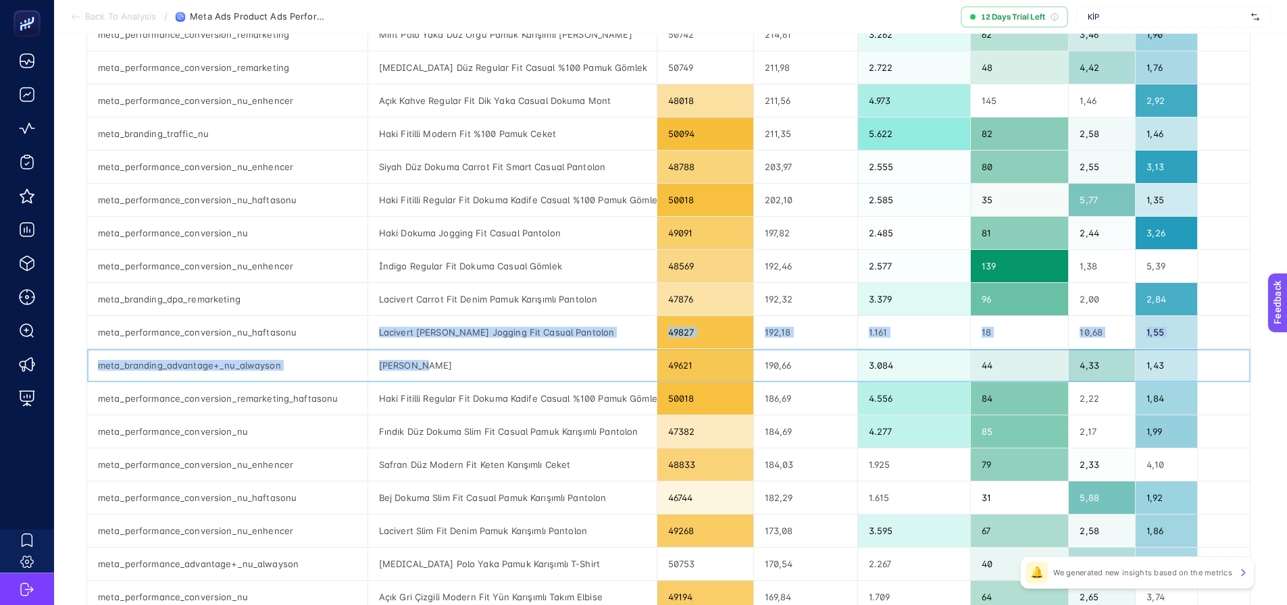
drag, startPoint x: 423, startPoint y: 360, endPoint x: 369, endPoint y: 338, distance: 57.6
click at [364, 343] on tbody "meta_performance_conversion_nu_enhencer Mavi Çizgili Regular Fit Dokuma Casual …" at bounding box center [668, 614] width 1163 height 1655
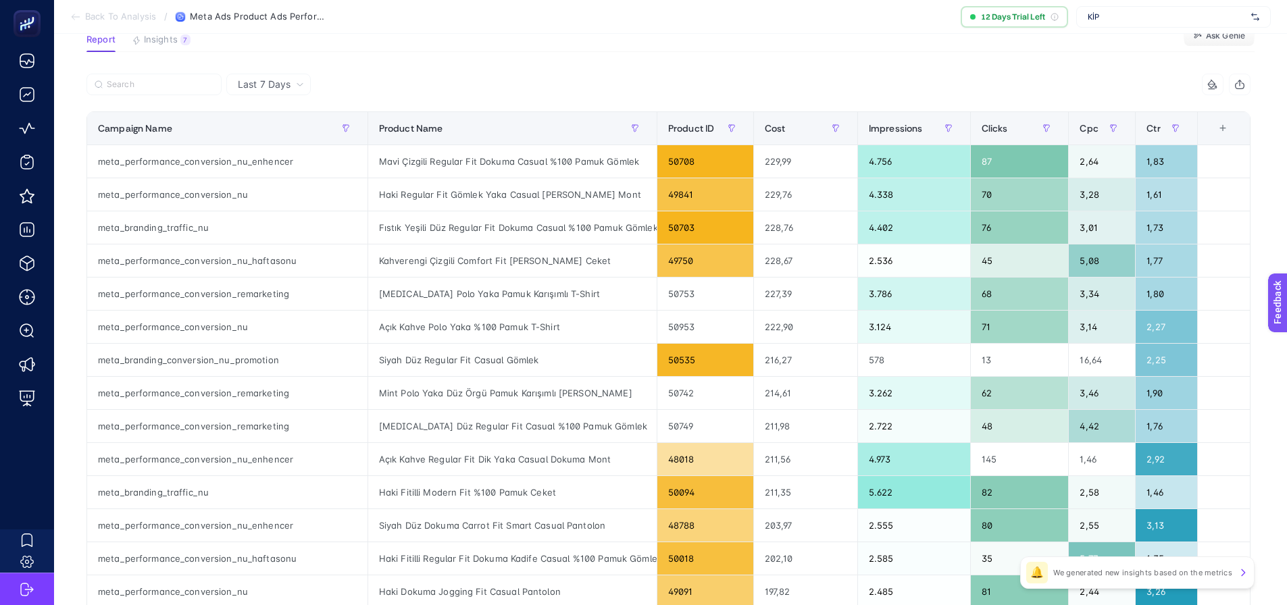
scroll to position [0, 6]
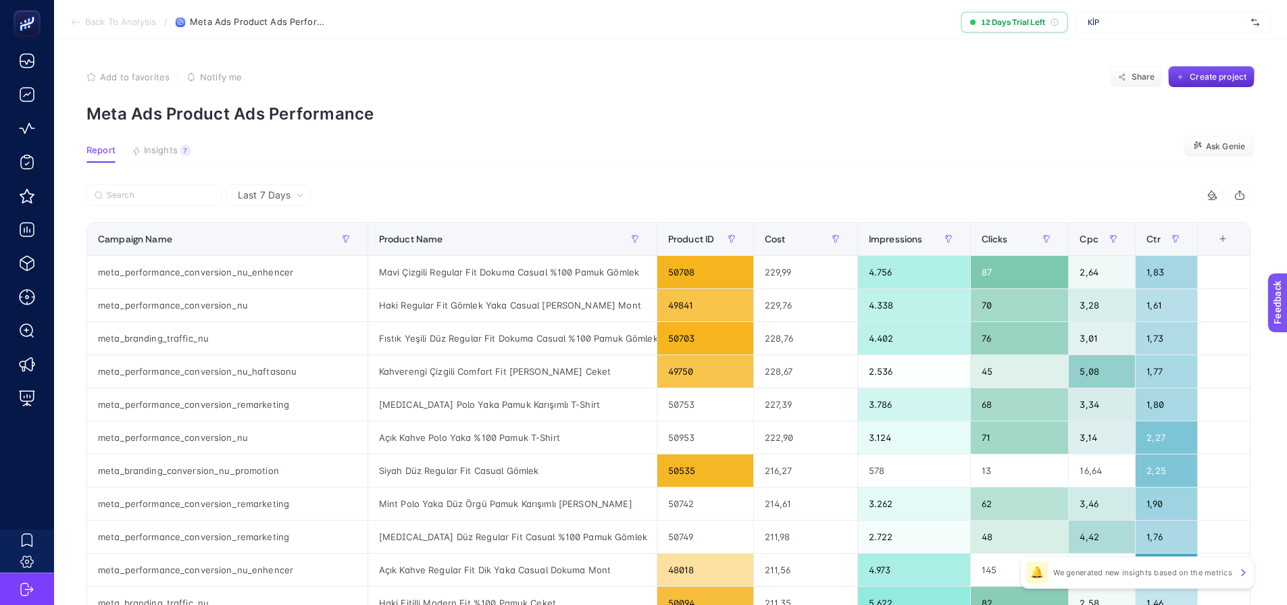
click at [498, 87] on div "Add to favorites false Notify me Share Create project" at bounding box center [670, 77] width 1168 height 22
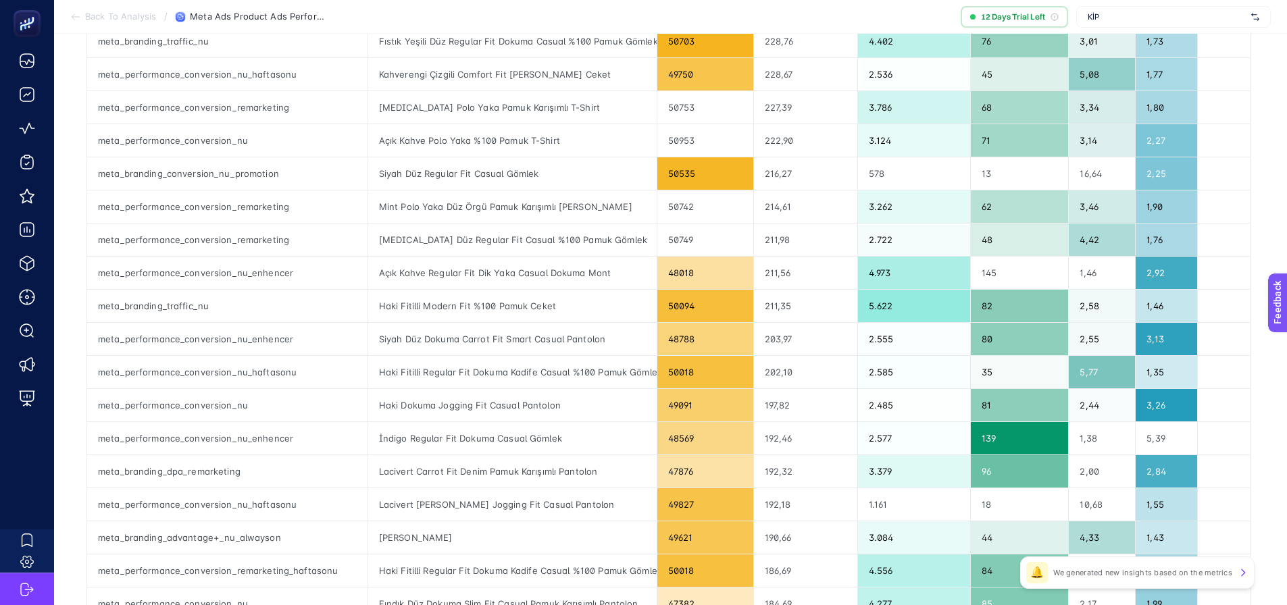
scroll to position [338, 6]
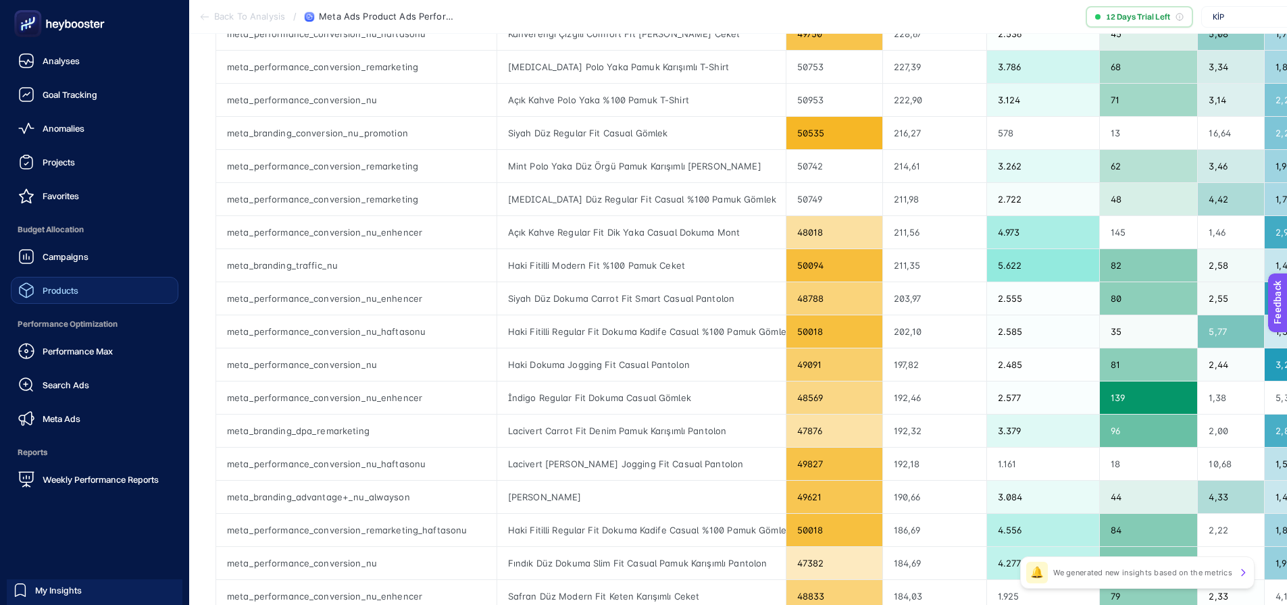
click at [94, 284] on link "Products" at bounding box center [95, 290] width 168 height 27
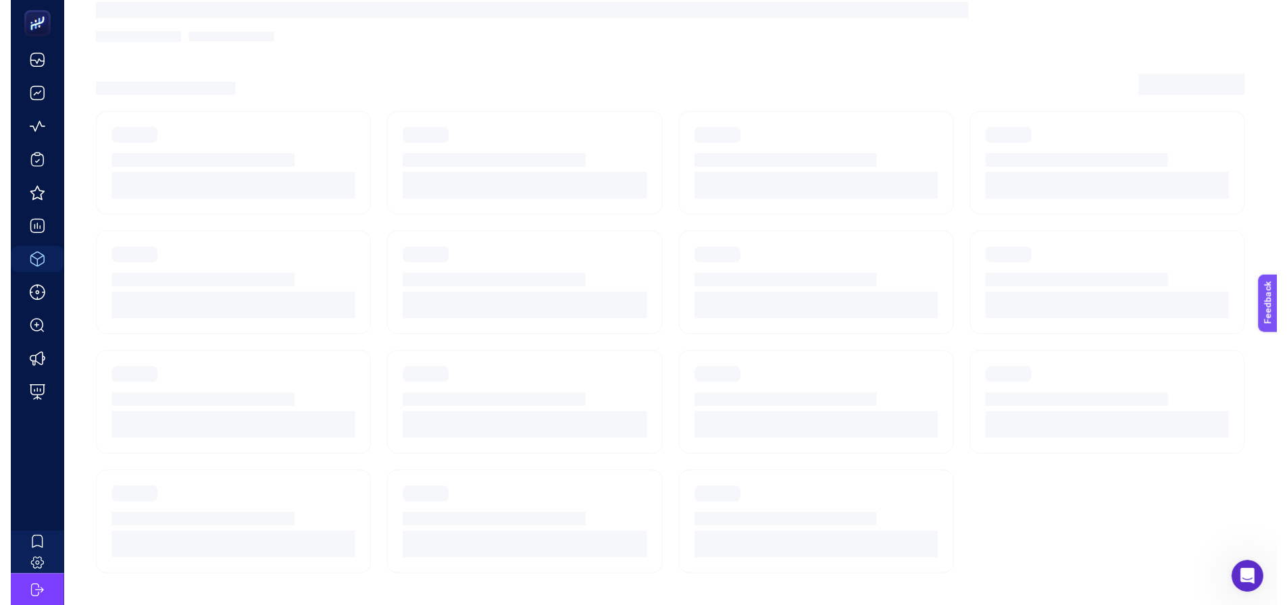
scroll to position [16, 0]
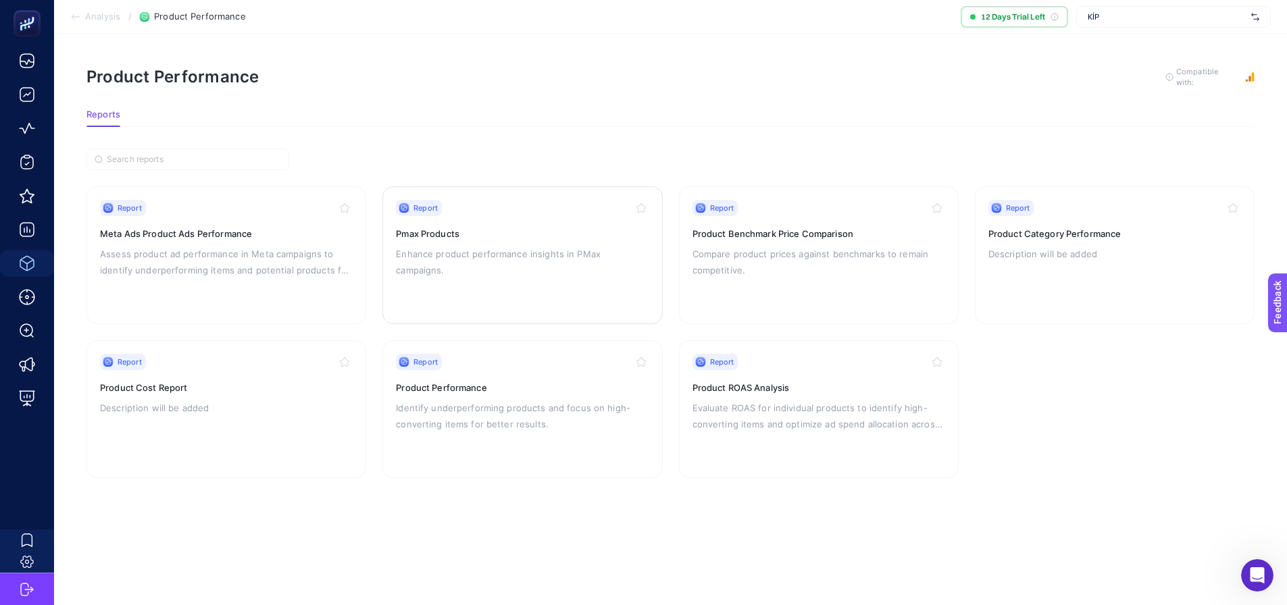
click at [521, 255] on div "Report Pmax Products Enhance product performance insights in PMax campaigns." at bounding box center [522, 255] width 253 height 111
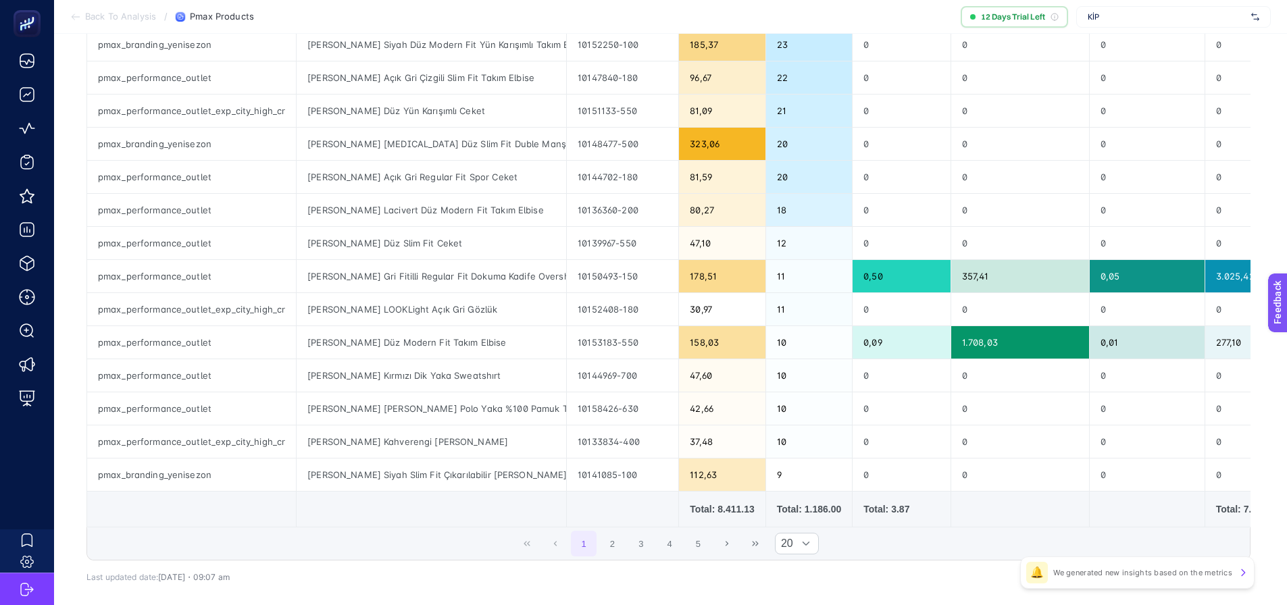
scroll to position [495, 0]
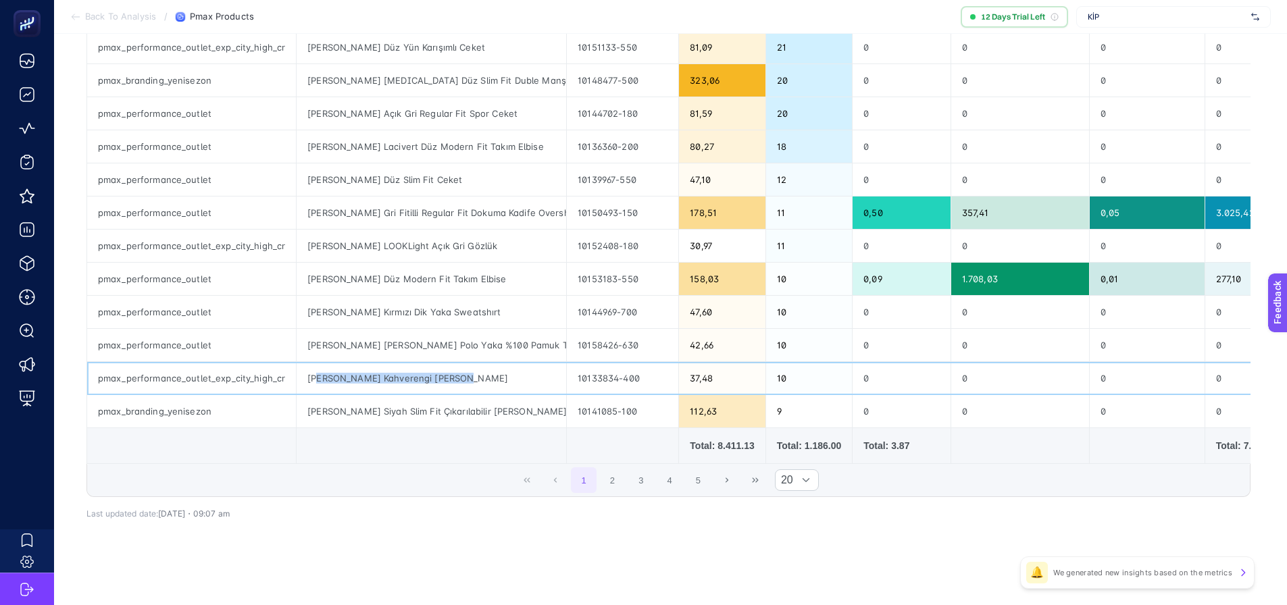
drag, startPoint x: 455, startPoint y: 376, endPoint x: 316, endPoint y: 368, distance: 139.3
click at [316, 368] on div "KİP Kahverengi Dana Derisi Kemer" at bounding box center [431, 378] width 269 height 32
drag, startPoint x: 230, startPoint y: 373, endPoint x: 280, endPoint y: 378, distance: 50.2
click at [280, 378] on div "pmax_performance_outlet_exp_city_high_cr" at bounding box center [191, 378] width 209 height 32
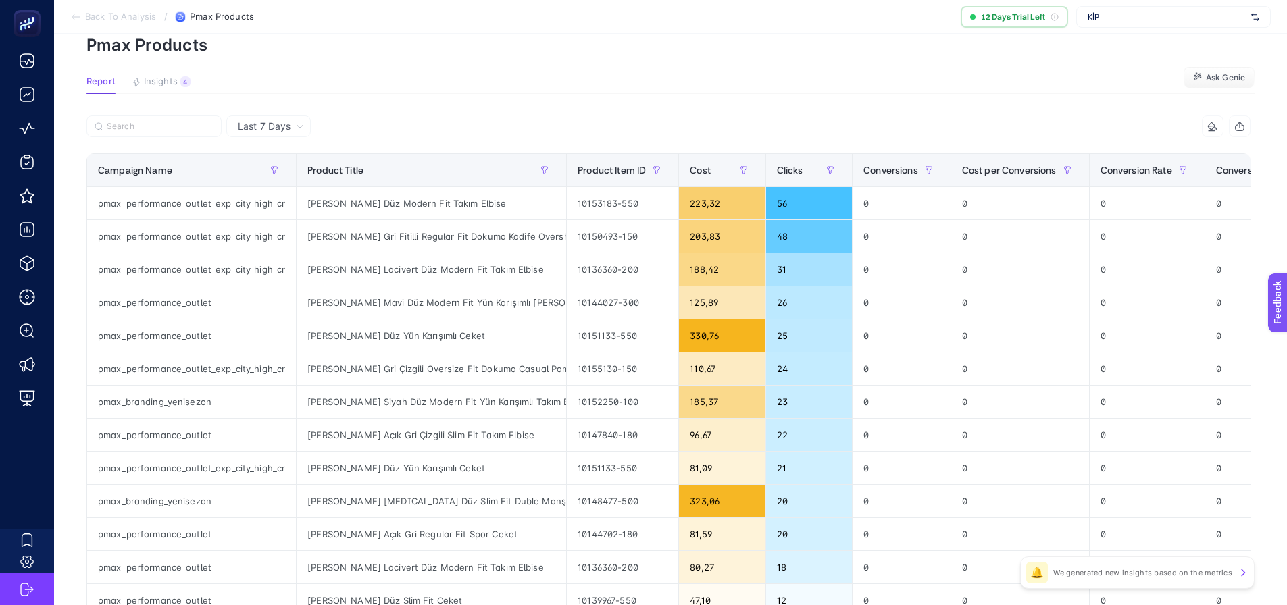
scroll to position [0, 0]
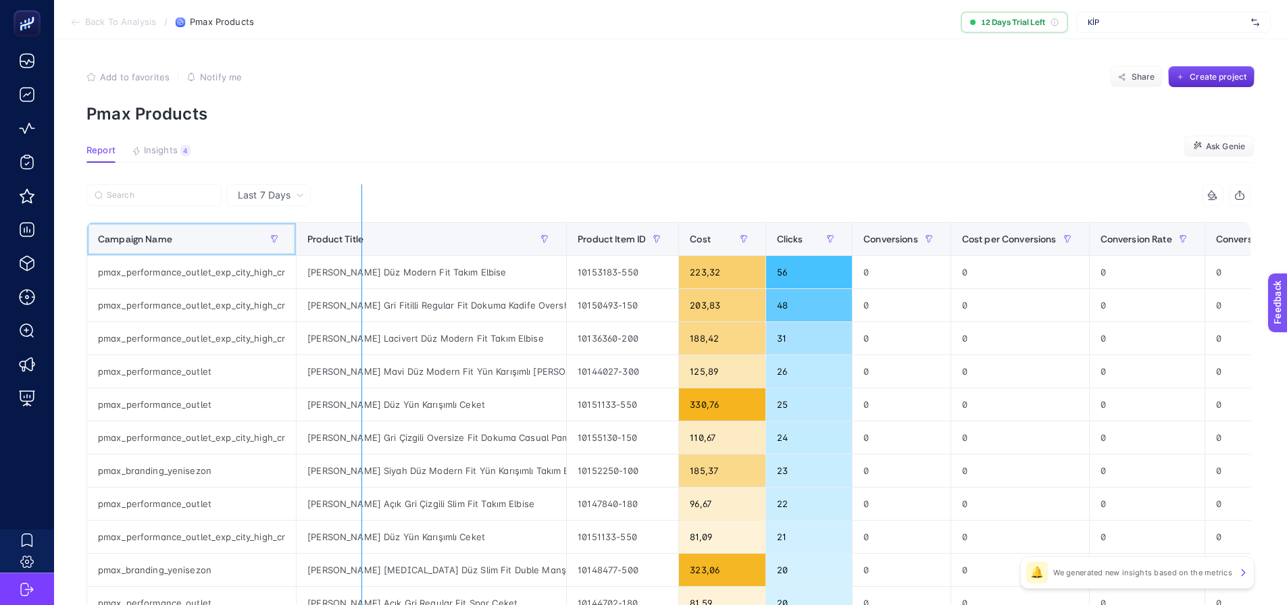
drag, startPoint x: 292, startPoint y: 242, endPoint x: 396, endPoint y: 249, distance: 104.2
click at [395, 249] on div "7 items selected Campaign Name Product Title Product Item ID Cost Clicks Conver…" at bounding box center [668, 585] width 1164 height 802
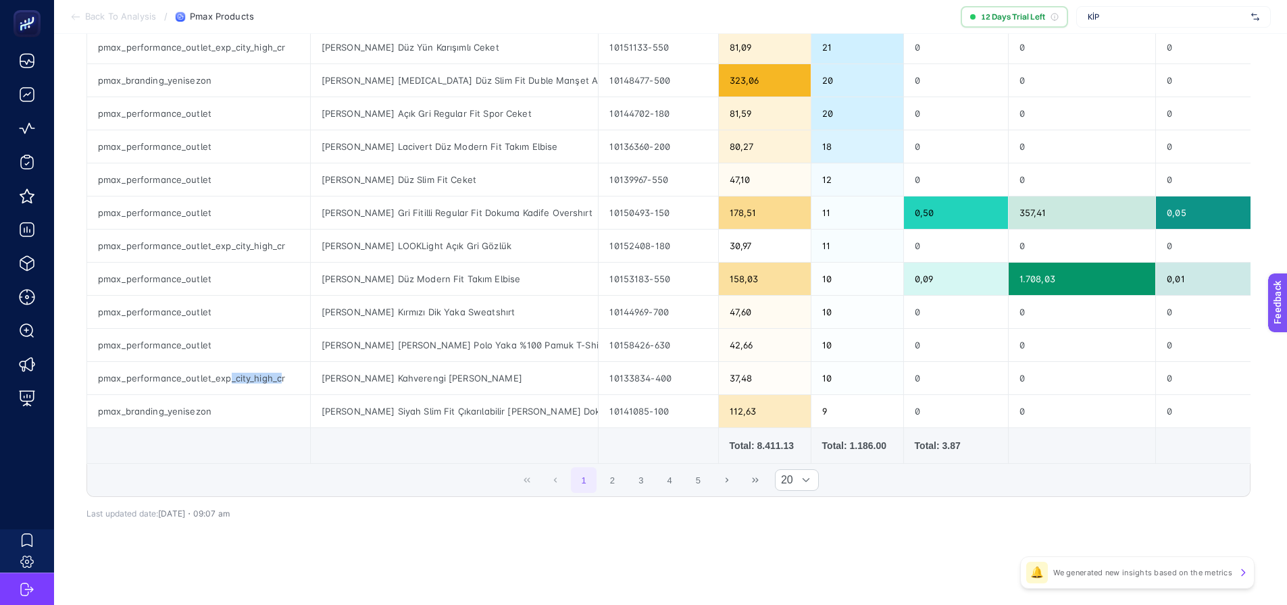
scroll to position [495, 0]
click at [297, 375] on div "pmax_performance_outlet_exp_city_high_cr" at bounding box center [198, 378] width 223 height 32
drag, startPoint x: 230, startPoint y: 376, endPoint x: 298, endPoint y: 382, distance: 68.4
click at [298, 382] on div "pmax_performance_outlet_exp_city_high_cr" at bounding box center [198, 378] width 223 height 32
click at [611, 486] on button "2" at bounding box center [613, 480] width 26 height 26
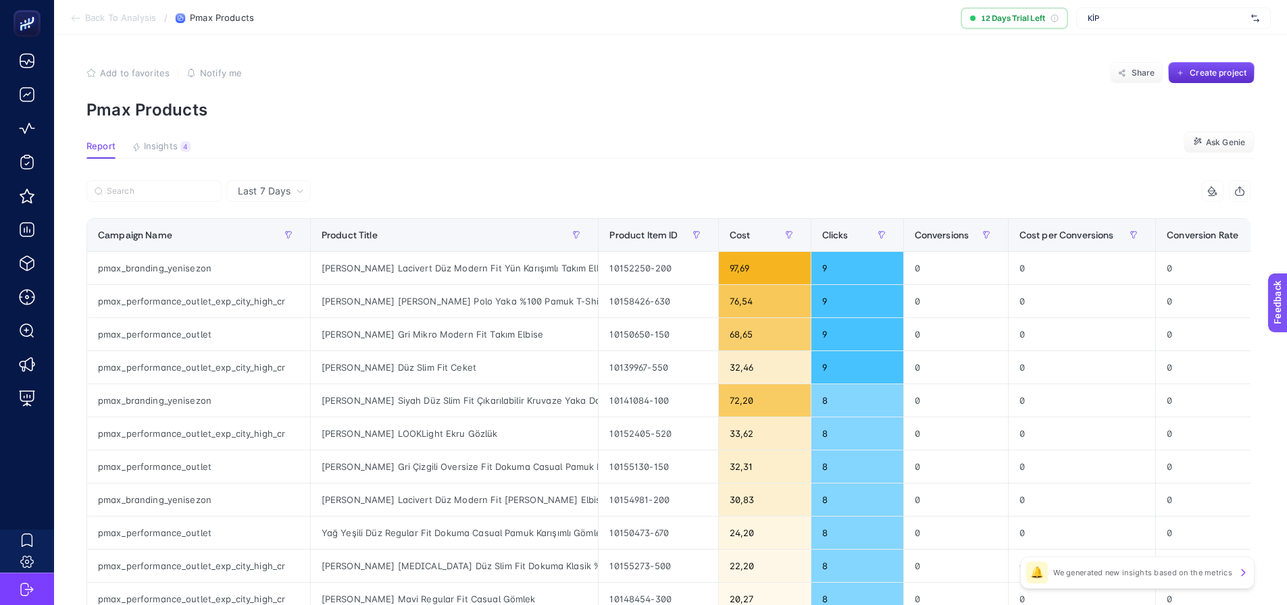
scroll to position [0, 0]
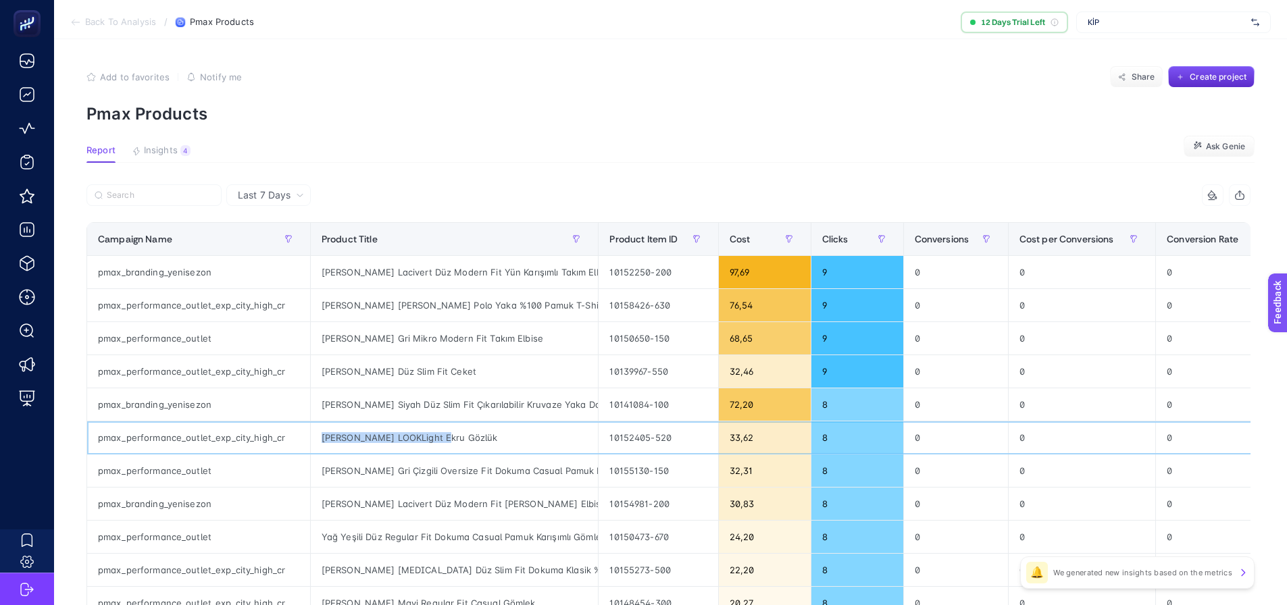
drag, startPoint x: 455, startPoint y: 438, endPoint x: 312, endPoint y: 423, distance: 144.0
click at [312, 423] on div "KİP LOOKLight Ekru Gözlük" at bounding box center [455, 437] width 288 height 32
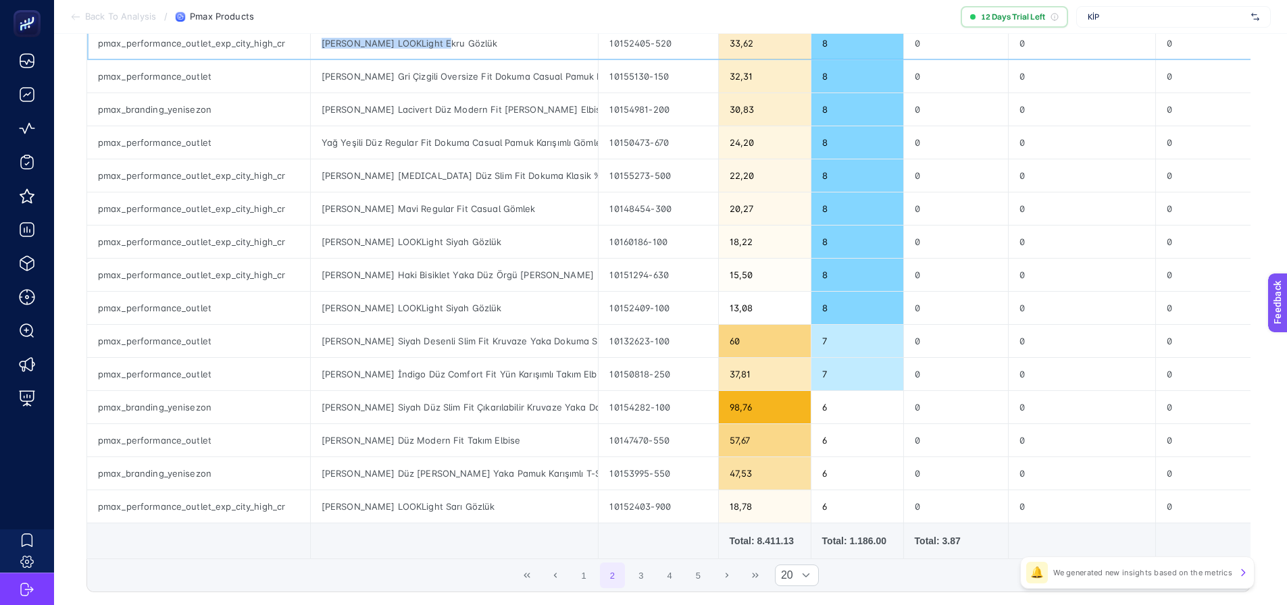
scroll to position [473, 0]
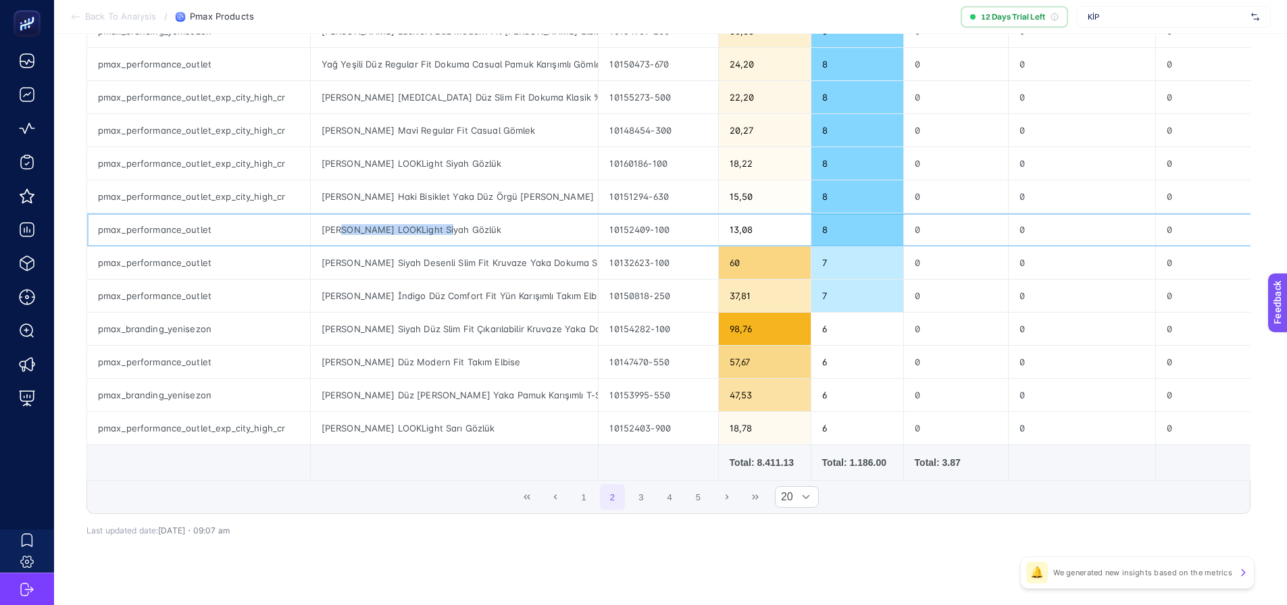
drag, startPoint x: 462, startPoint y: 231, endPoint x: 341, endPoint y: 220, distance: 121.4
click at [341, 220] on div "KİP LOOKLight Siyah Gözlük" at bounding box center [455, 229] width 288 height 32
drag, startPoint x: 432, startPoint y: 174, endPoint x: 330, endPoint y: 163, distance: 102.6
click at [330, 163] on div "KİP LOOKLight Siyah Gözlük" at bounding box center [455, 163] width 288 height 32
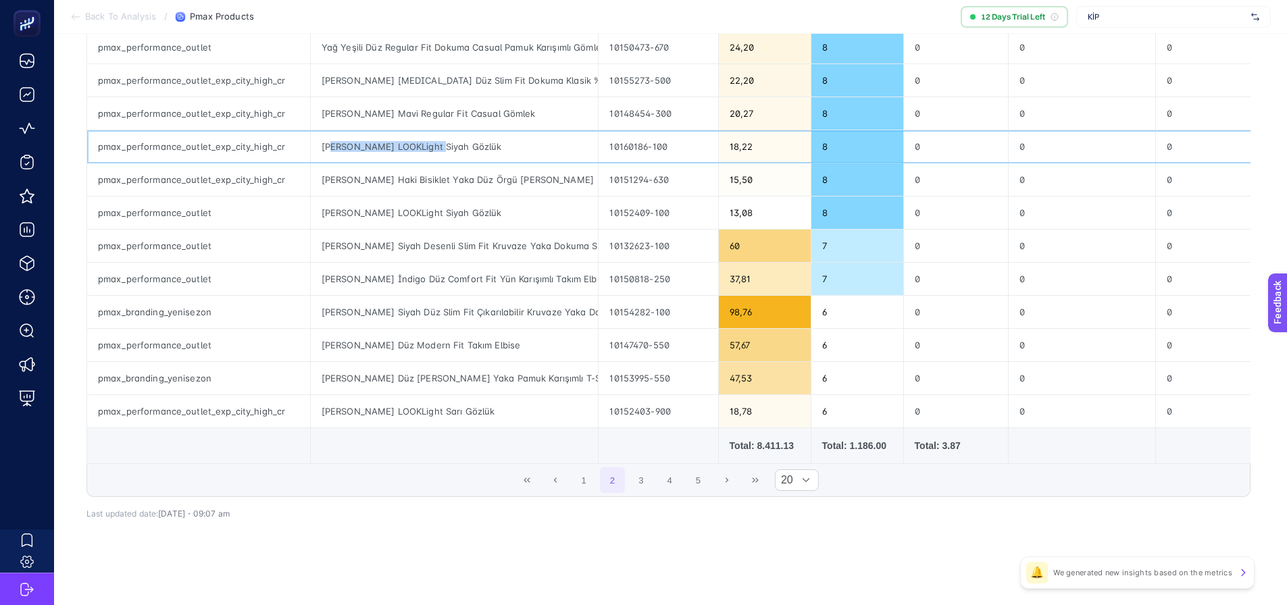
scroll to position [495, 0]
drag, startPoint x: 444, startPoint y: 408, endPoint x: 299, endPoint y: 401, distance: 145.4
click at [299, 401] on tr "pmax_performance_outlet_exp_city_high_cr KİP LOOKLight Sarı Gözlük 10152403-900…" at bounding box center [809, 411] width 1445 height 33
click at [641, 482] on button "3" at bounding box center [641, 480] width 26 height 26
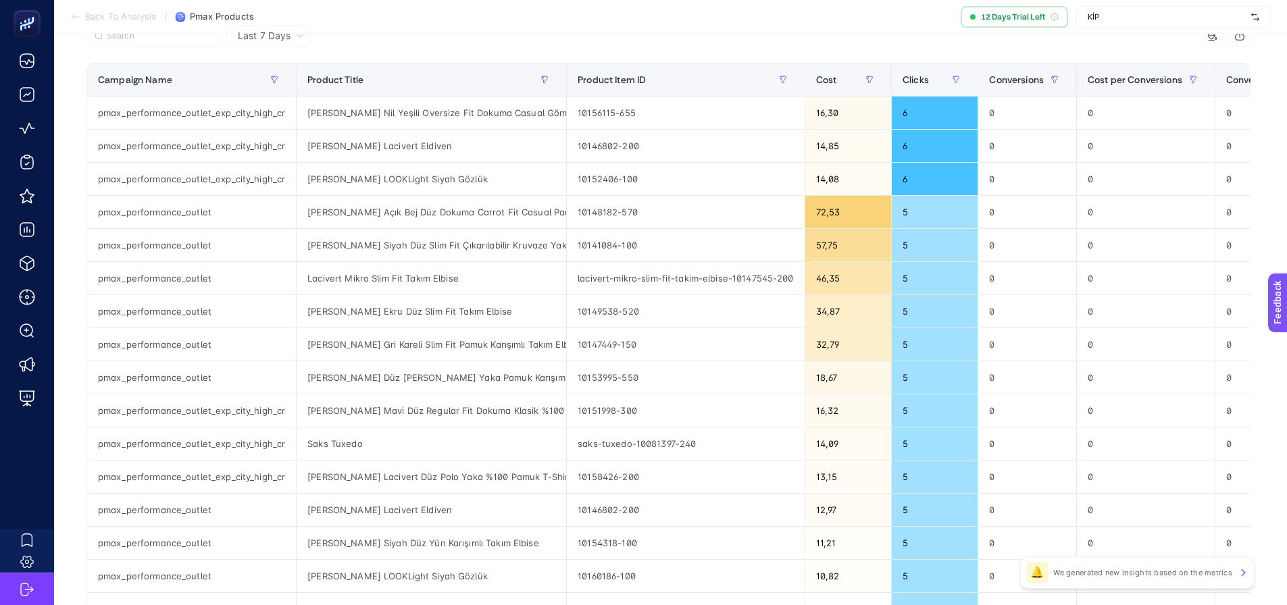
scroll to position [90, 0]
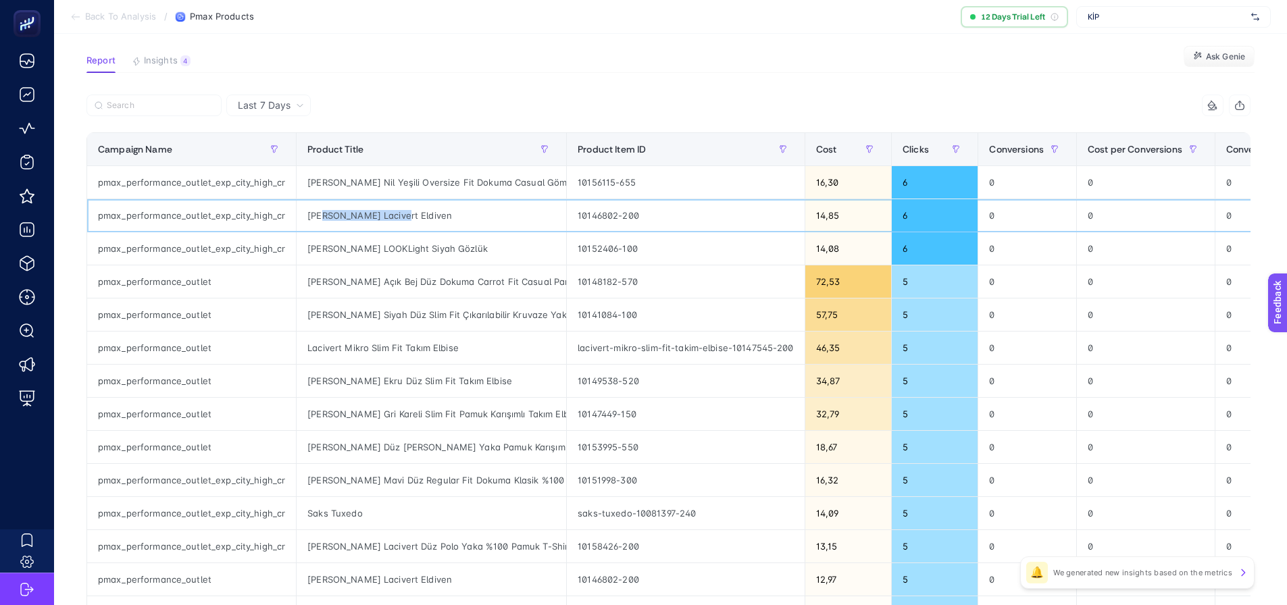
drag, startPoint x: 401, startPoint y: 217, endPoint x: 320, endPoint y: 223, distance: 80.6
click at [320, 223] on div "KİP Lacivert Eldiven" at bounding box center [431, 215] width 269 height 32
drag, startPoint x: 411, startPoint y: 246, endPoint x: 316, endPoint y: 246, distance: 95.2
click at [316, 246] on div "KİP LOOKLight Siyah Gözlük" at bounding box center [431, 248] width 269 height 32
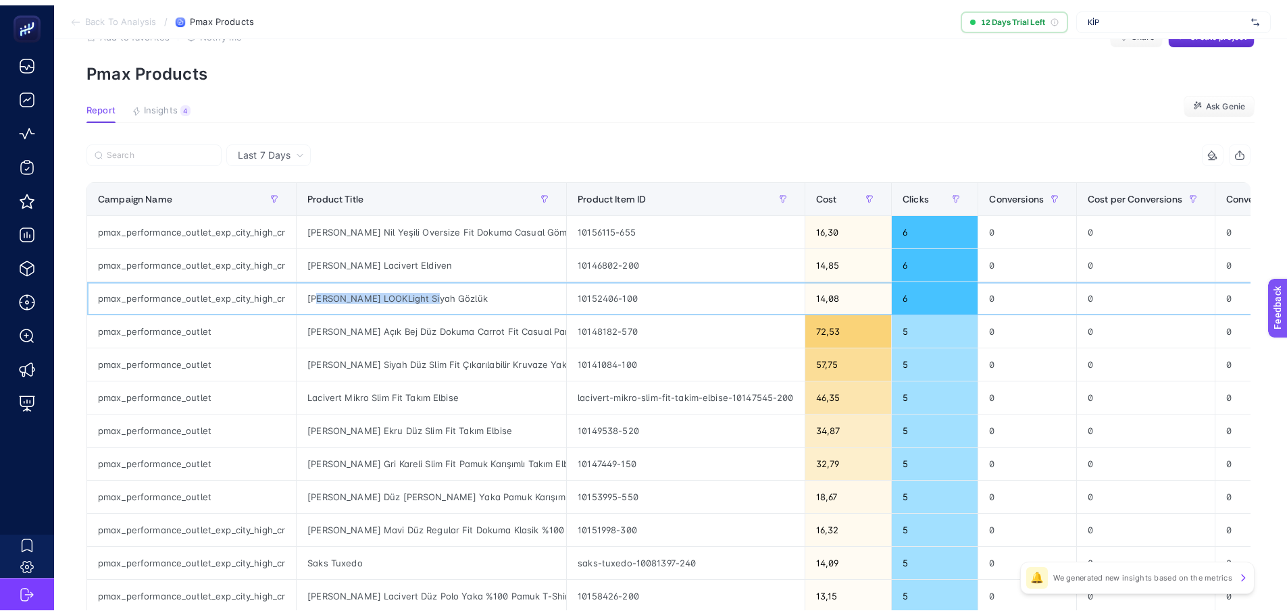
scroll to position [22, 0]
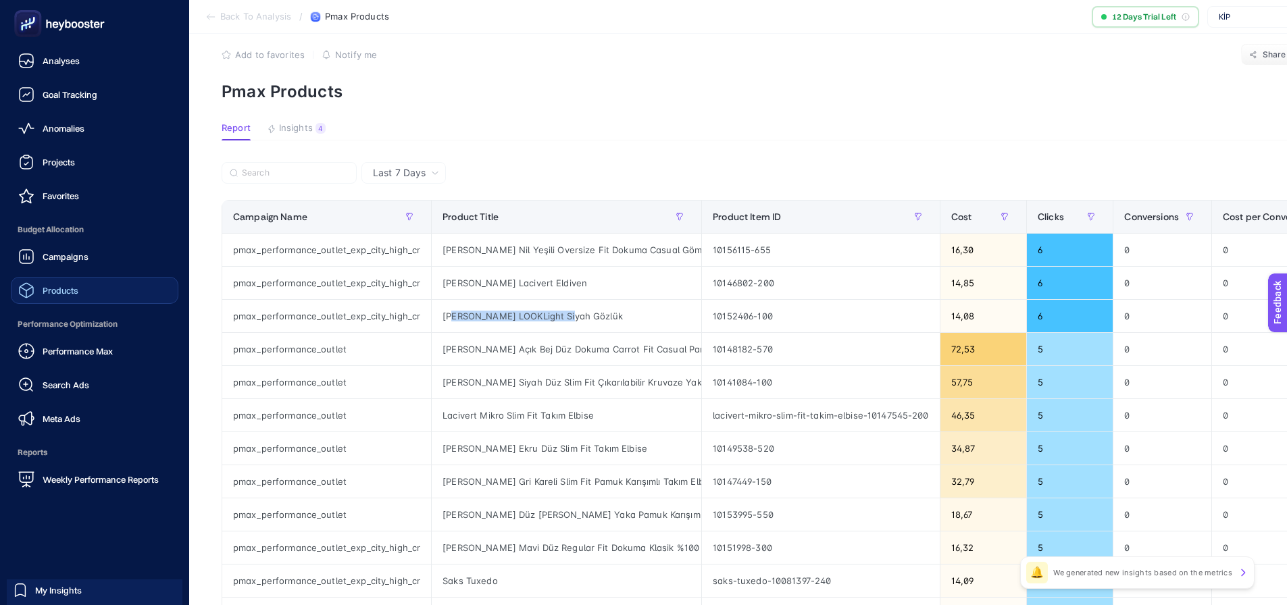
click at [79, 300] on link "Products" at bounding box center [95, 290] width 168 height 27
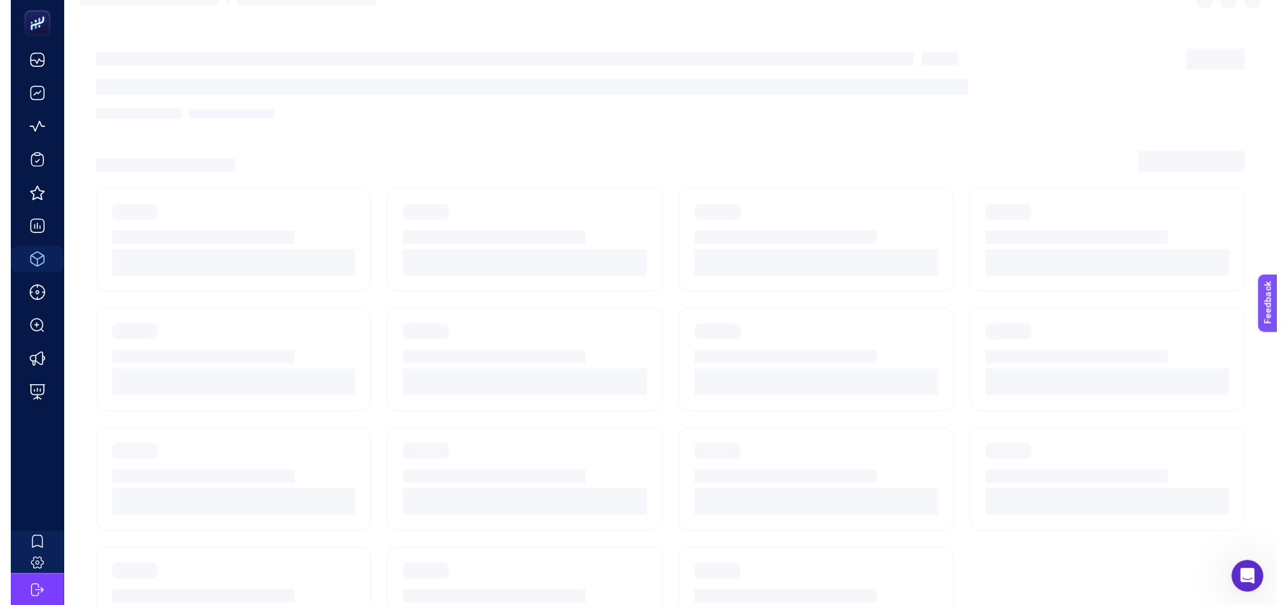
scroll to position [16, 0]
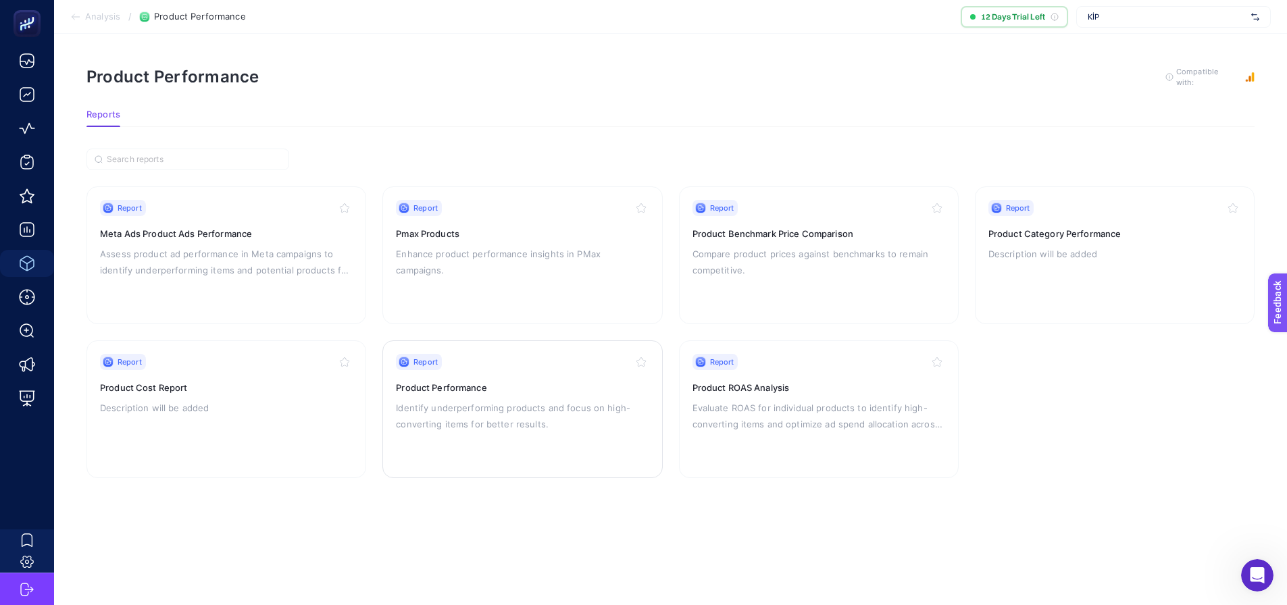
click at [465, 408] on p "Identify underperforming products and focus on high-converting items for better…" at bounding box center [522, 416] width 253 height 32
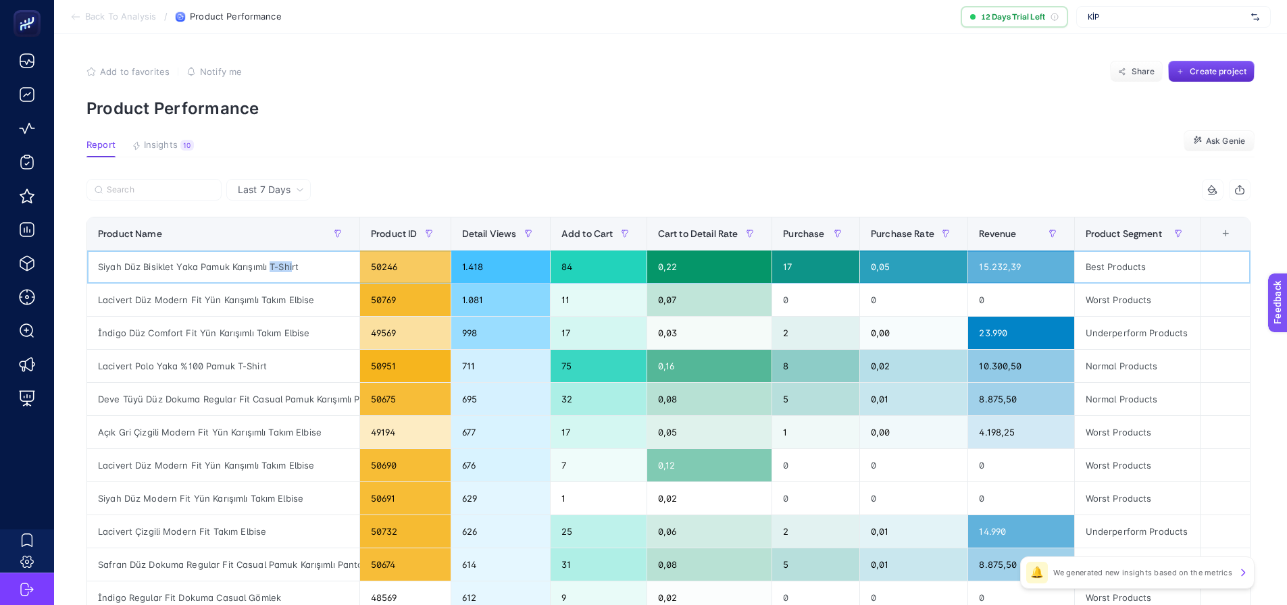
drag, startPoint x: 272, startPoint y: 274, endPoint x: 292, endPoint y: 275, distance: 20.9
click at [292, 275] on div "Siyah Düz Bisiklet Yaka Pamuk Karışımlı T-Shirt" at bounding box center [223, 267] width 272 height 32
drag, startPoint x: 472, startPoint y: 269, endPoint x: 579, endPoint y: 264, distance: 106.8
click at [550, 264] on div "1.418" at bounding box center [500, 267] width 99 height 32
click at [1117, 229] on span "Product Segment" at bounding box center [1123, 233] width 76 height 11
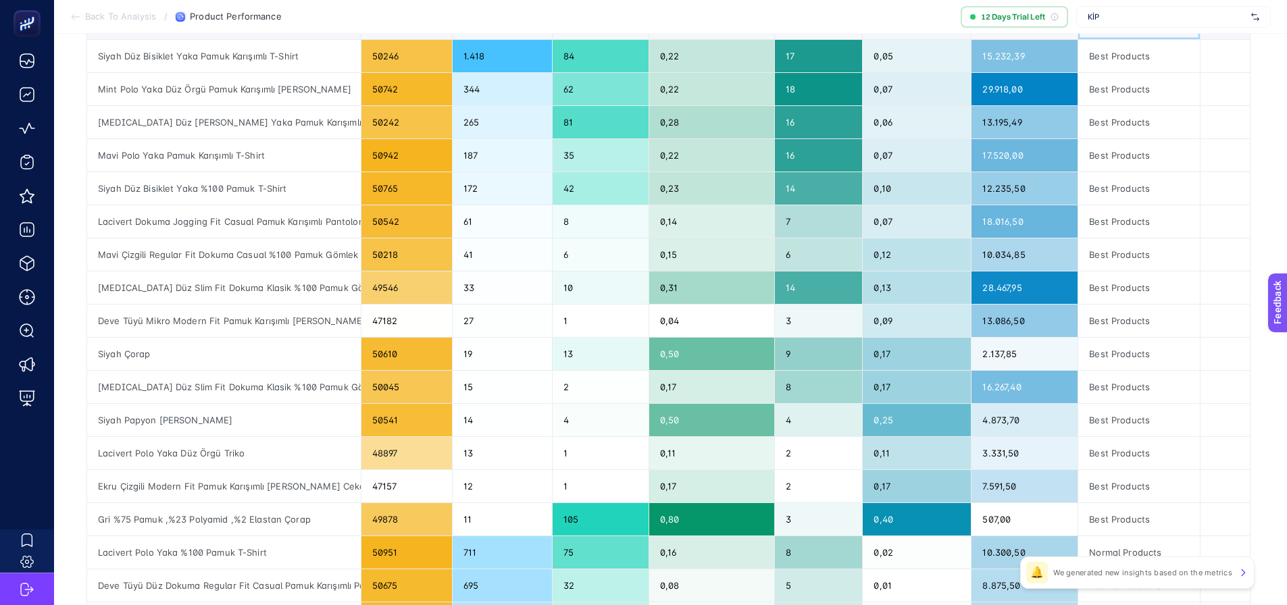
scroll to position [220, 0]
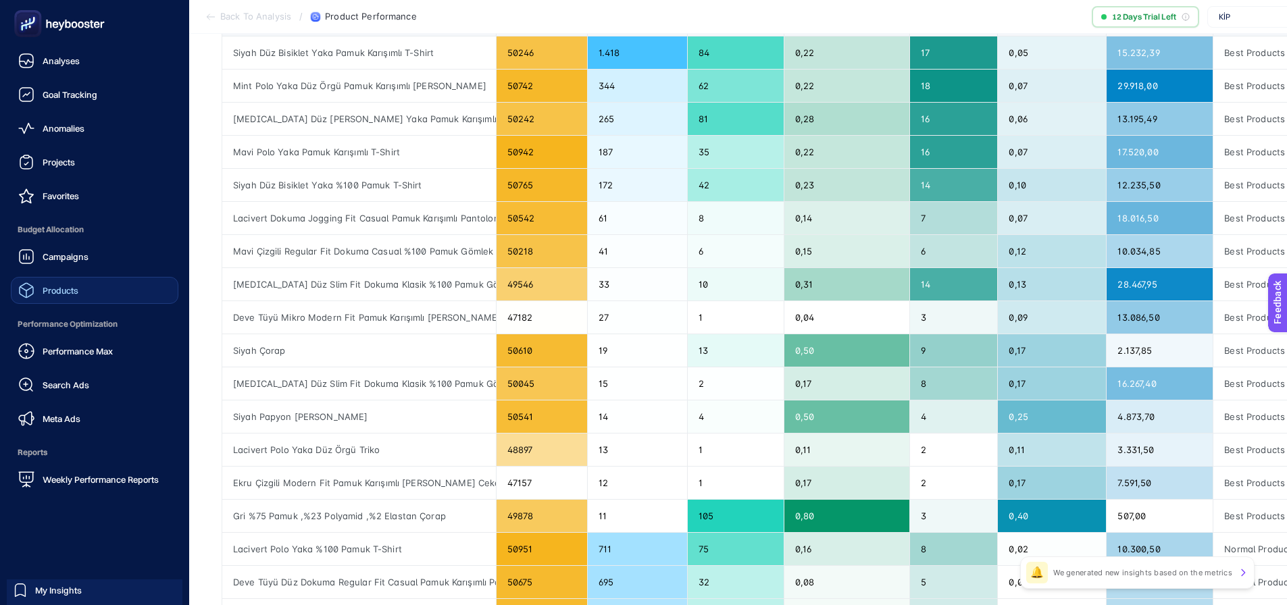
click at [66, 289] on span "Products" at bounding box center [61, 290] width 36 height 11
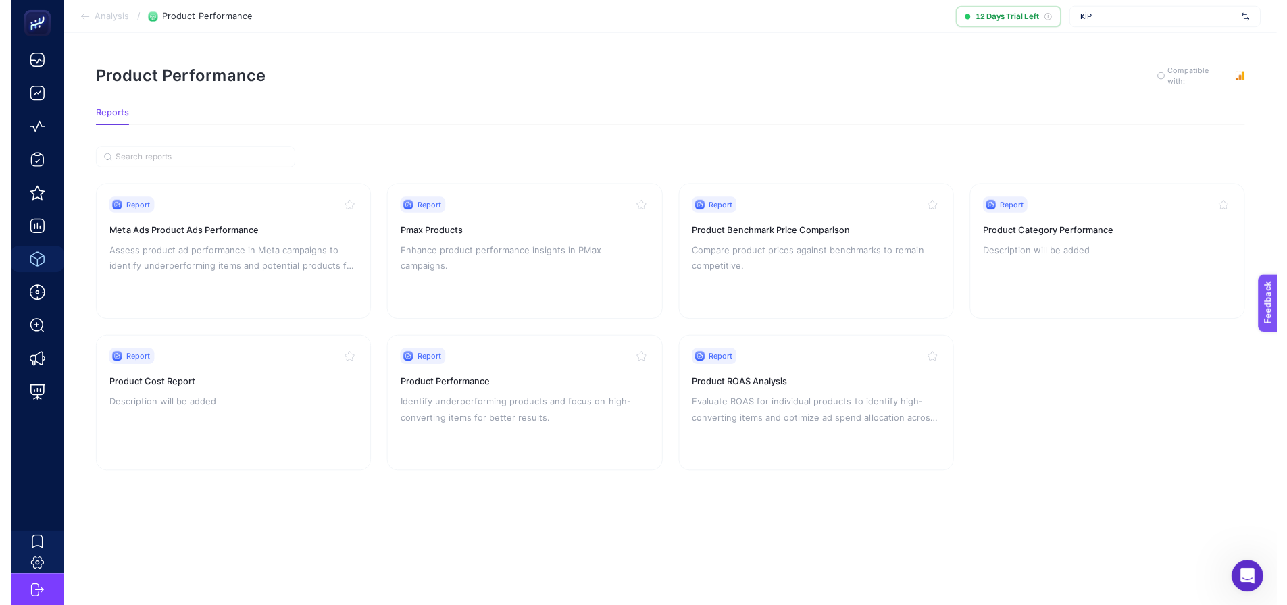
scroll to position [16, 0]
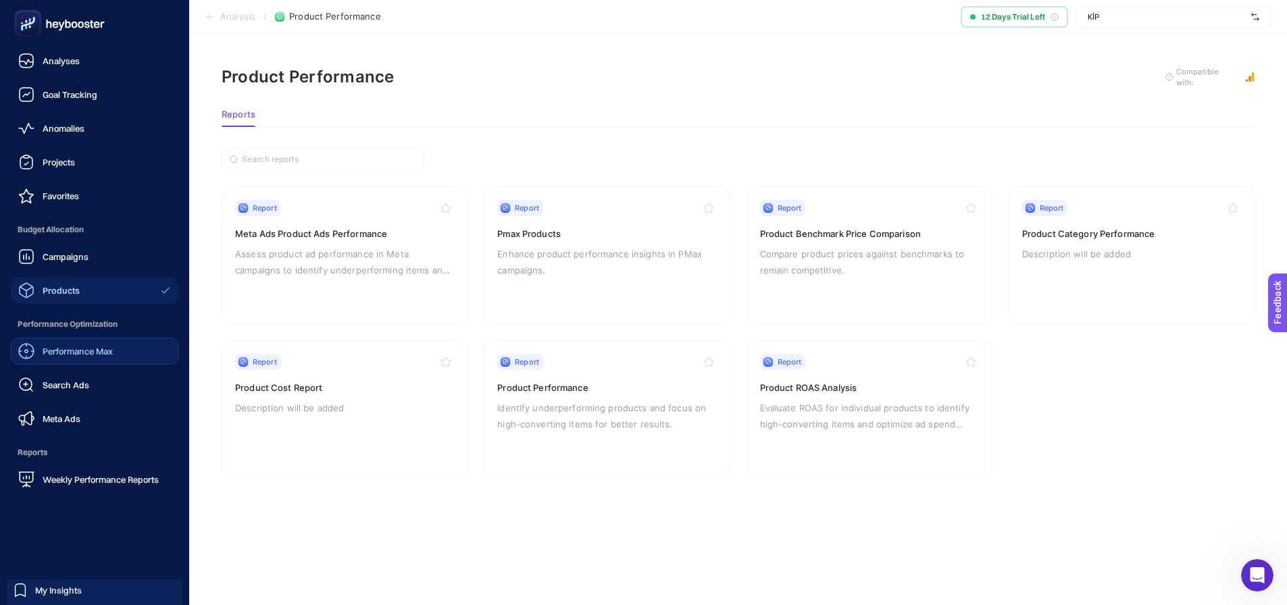
click at [72, 358] on div "Performance Max" at bounding box center [65, 351] width 95 height 16
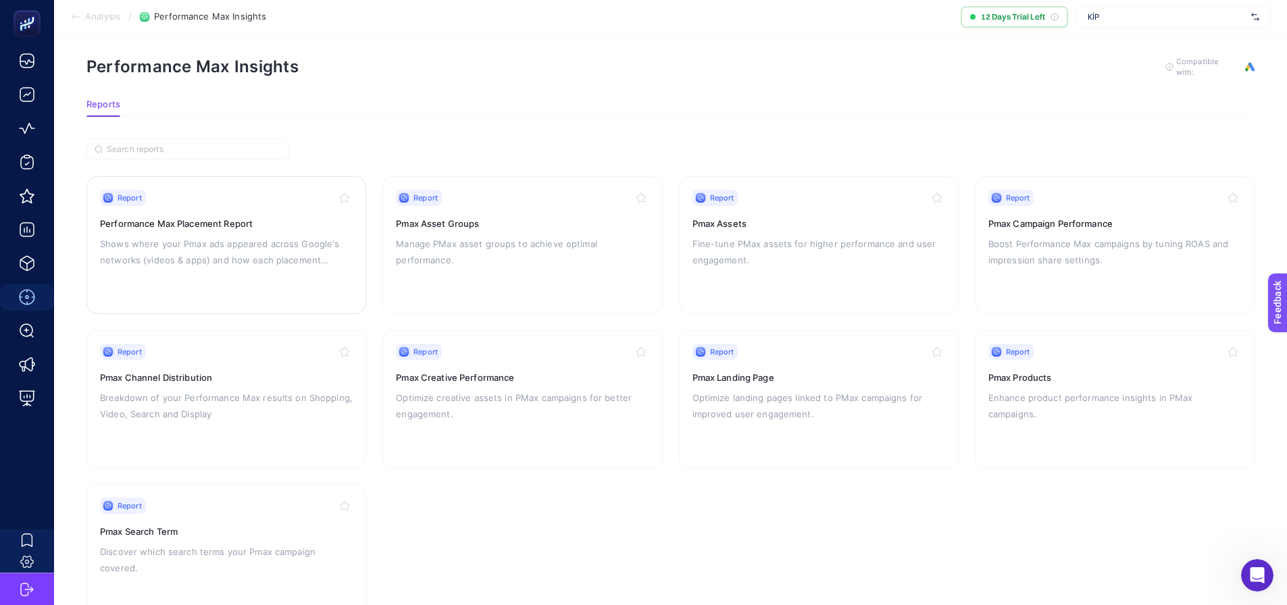
click at [265, 262] on p "Shows where your Pmax ads appeared across Google's networks (videos & apps) and…" at bounding box center [226, 252] width 253 height 32
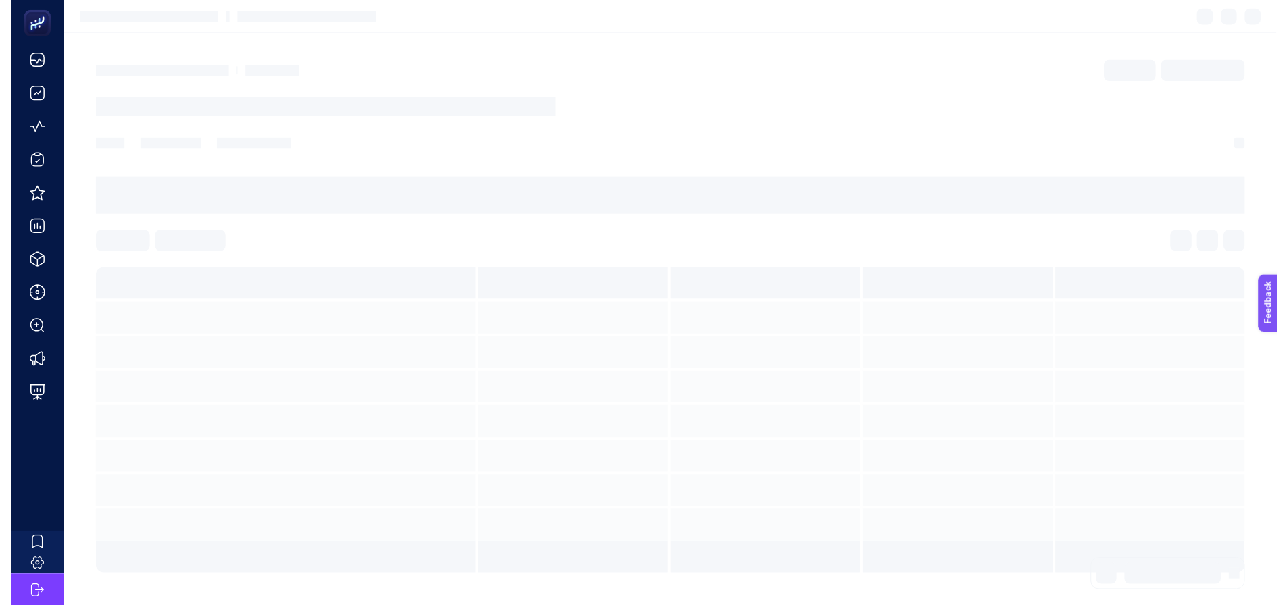
scroll to position [16, 0]
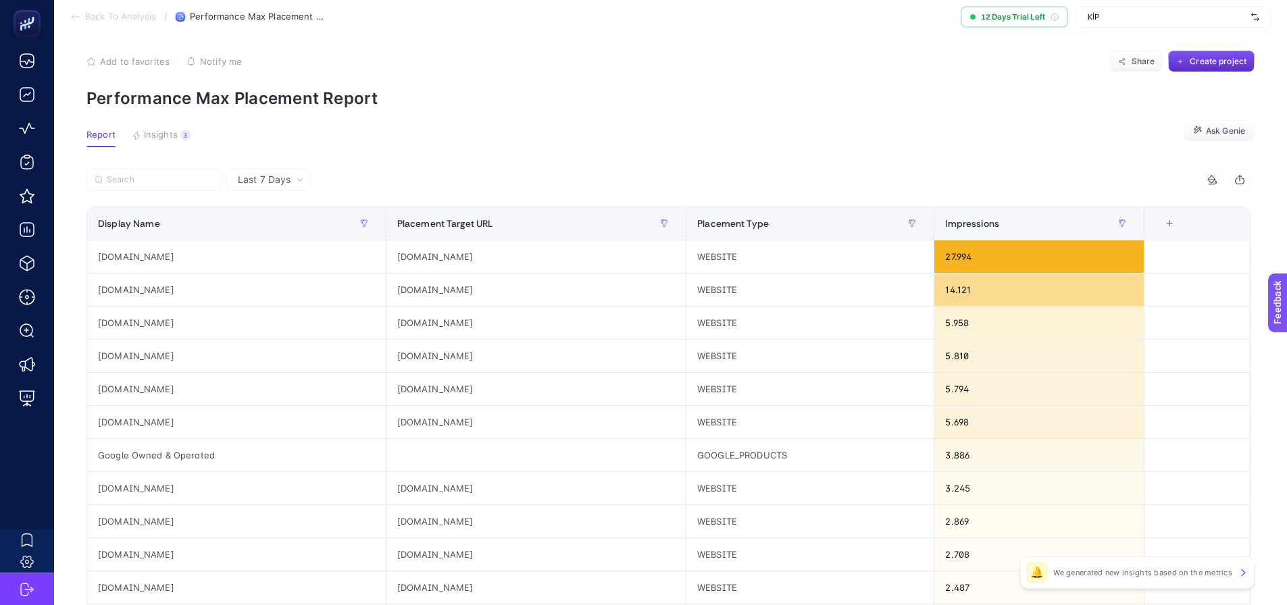
click at [594, 126] on article "Add to favorites false Notify me Share Create project Performance Max Placement…" at bounding box center [670, 552] width 1233 height 1056
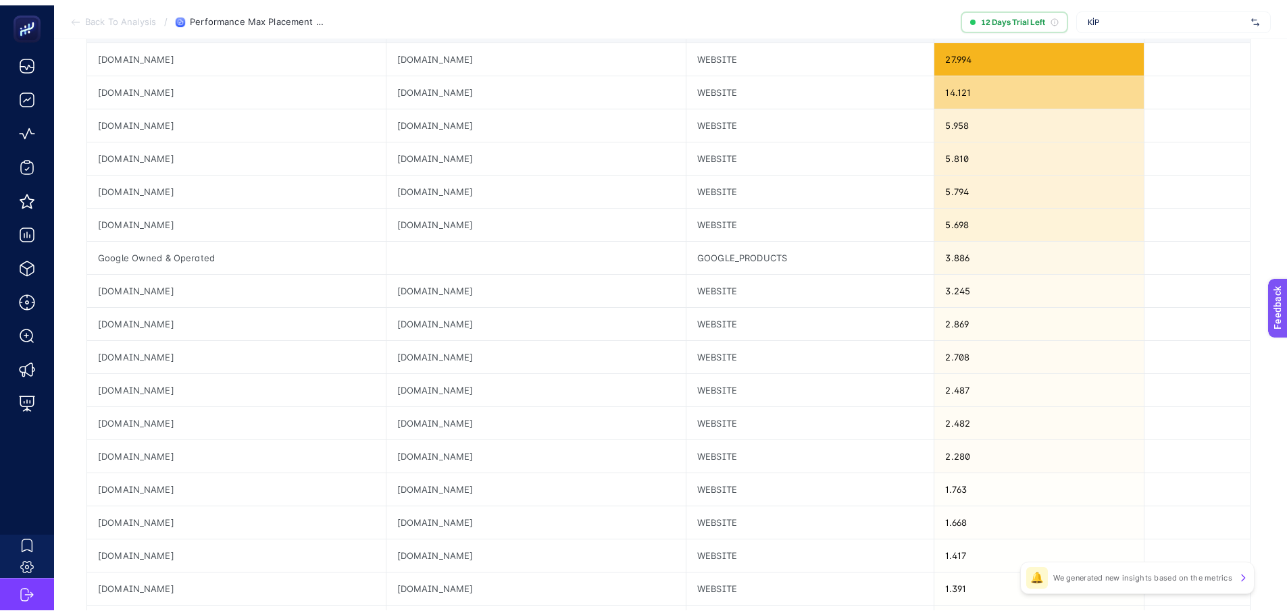
scroll to position [0, 0]
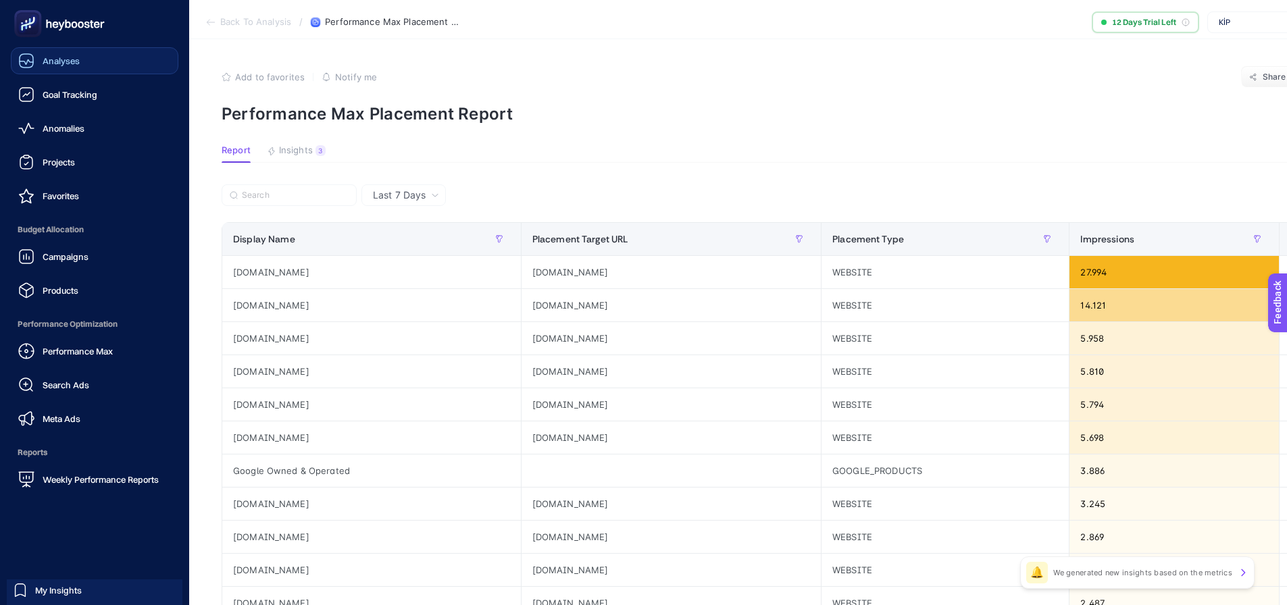
click at [30, 60] on icon at bounding box center [26, 61] width 16 height 16
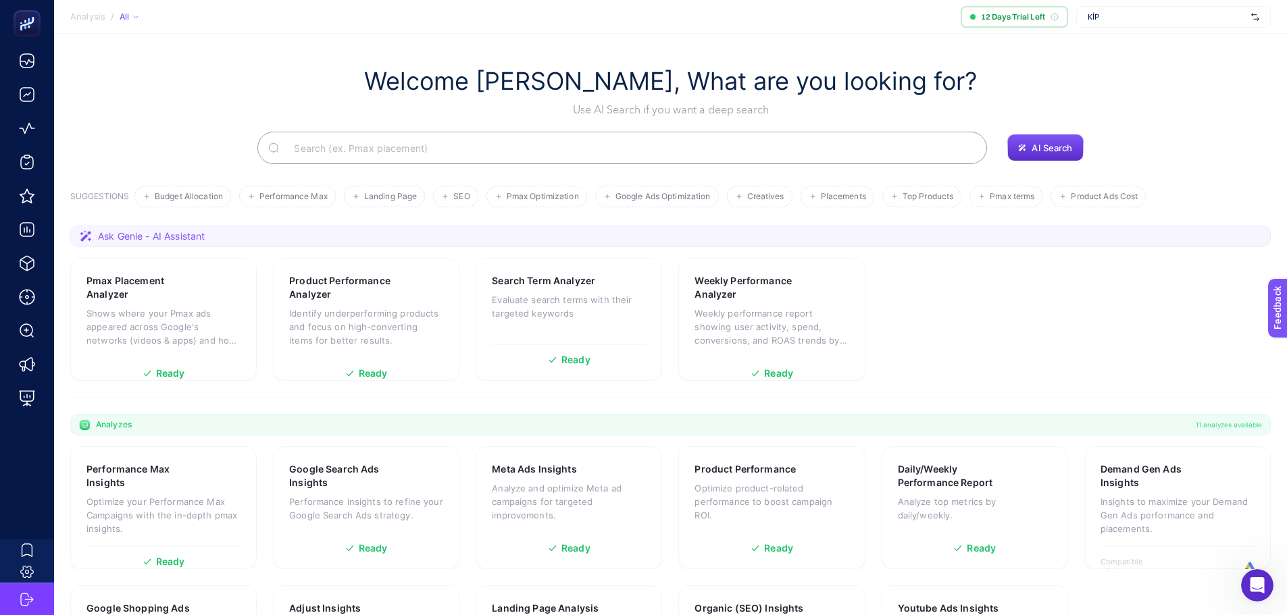
click at [1151, 16] on span "KİP" at bounding box center [1166, 16] width 158 height 11
click at [1151, 45] on span "[URL][DOMAIN_NAME][PERSON_NAME]" at bounding box center [1159, 44] width 144 height 11
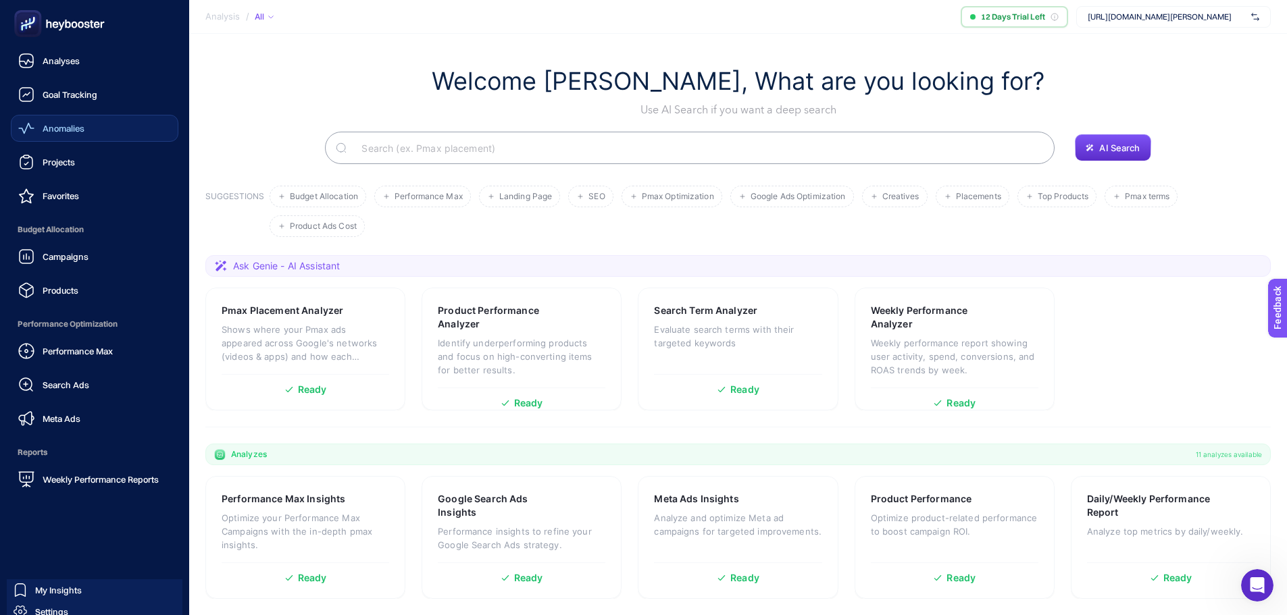
click at [105, 117] on link "Anomalies" at bounding box center [95, 128] width 168 height 27
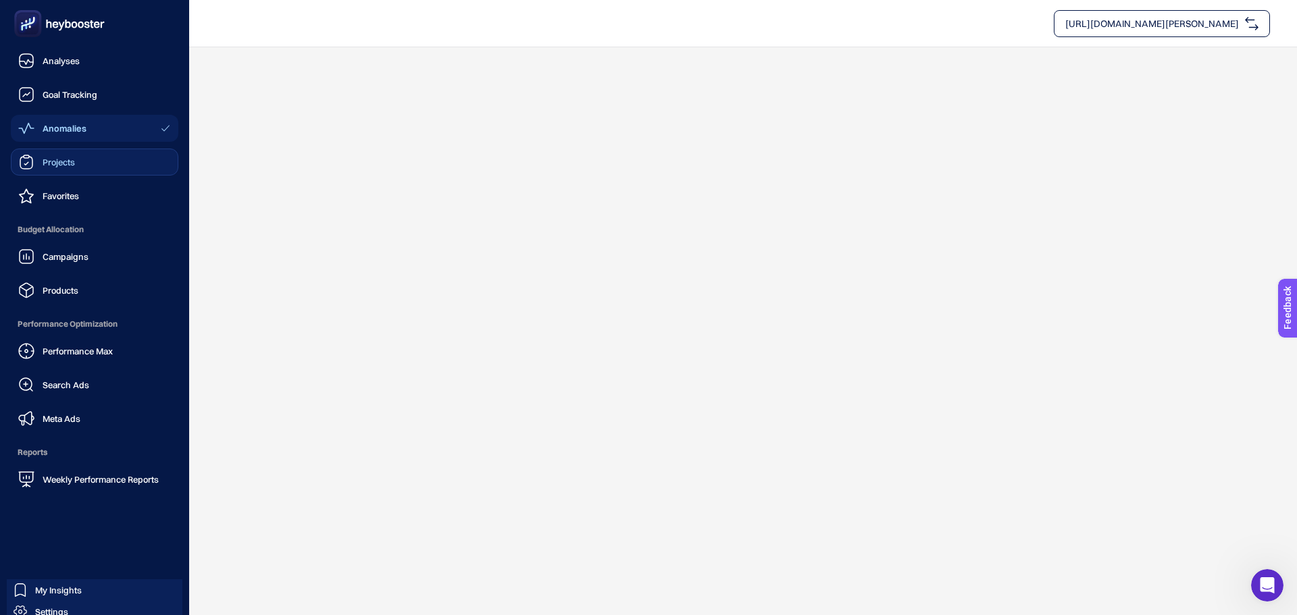
click at [63, 165] on span "Projects" at bounding box center [59, 162] width 32 height 11
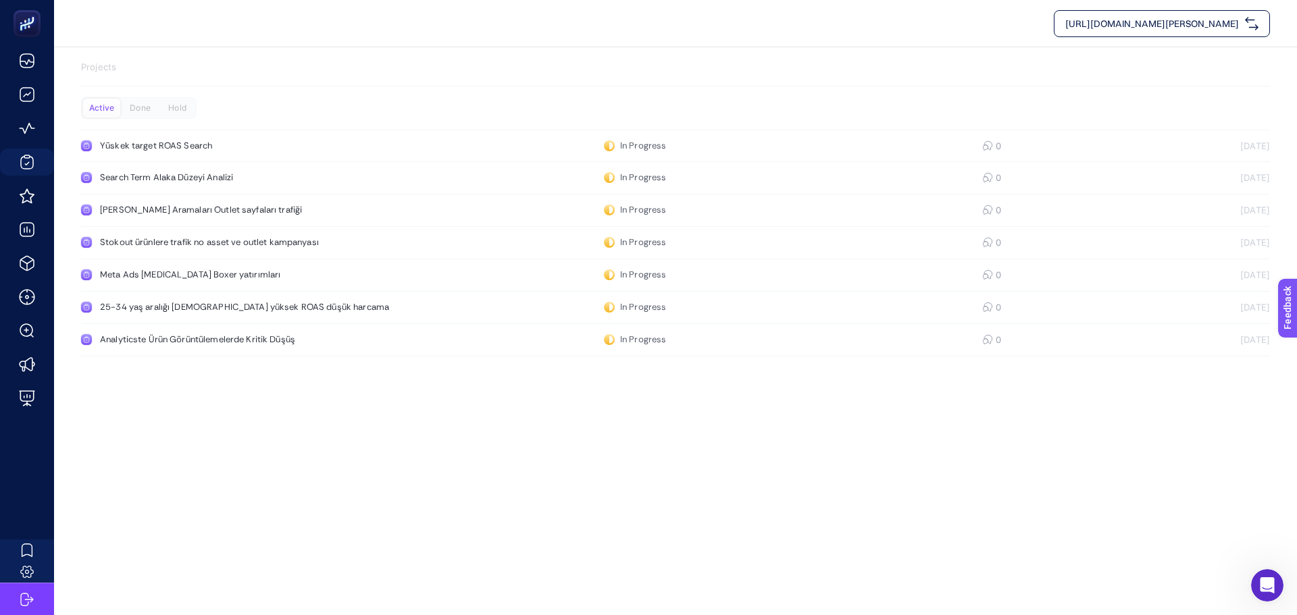
click at [196, 431] on div "https://www.ramsey.com.tr/ Projects Active Done Hold Yüskek target ROAS Search …" at bounding box center [648, 307] width 1297 height 615
click at [186, 139] on link "Yüskek target ROAS Search In Progress 0 20.08.2025" at bounding box center [675, 146] width 1189 height 32
click at [500, 444] on div "https://www.ramsey.com.tr/ Projects Active Done Hold Yüskek target ROAS Search …" at bounding box center [648, 307] width 1297 height 615
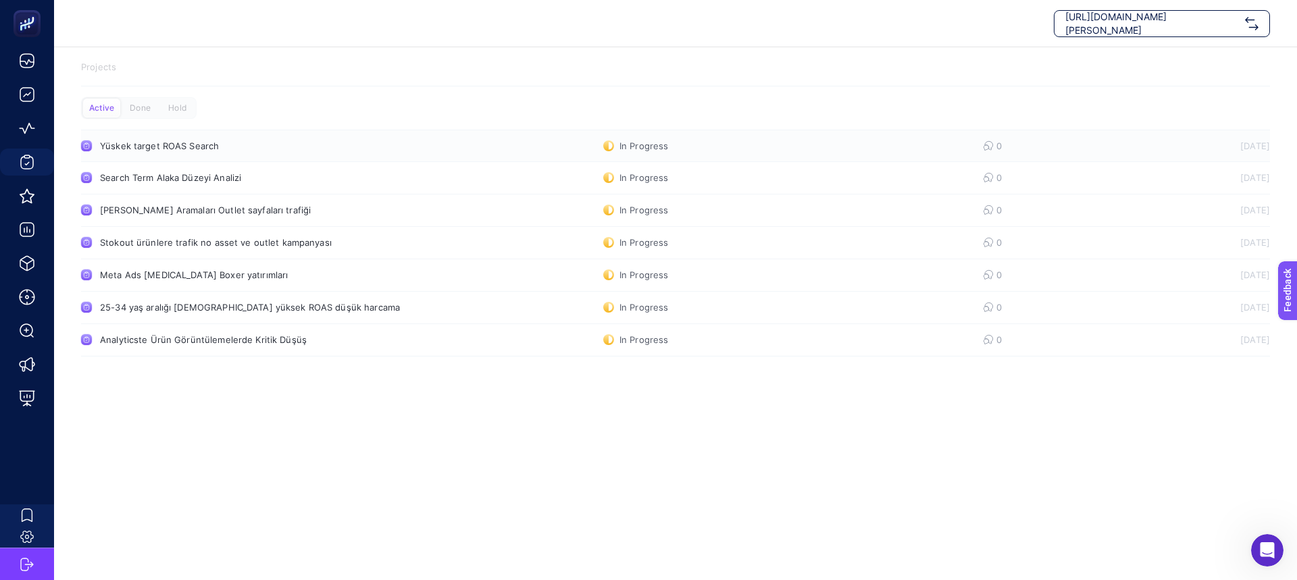
click at [224, 145] on div "Yüskek target ROAS Search" at bounding box center [256, 145] width 312 height 11
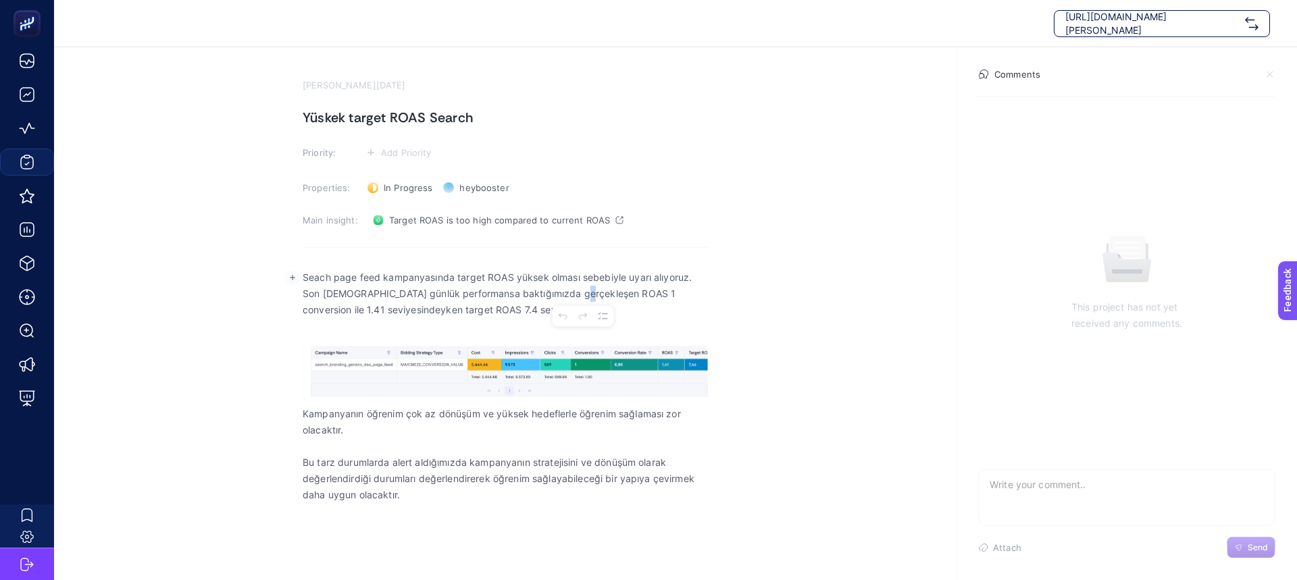
drag, startPoint x: 578, startPoint y: 295, endPoint x: 585, endPoint y: 298, distance: 7.3
click at [585, 298] on p "Seach page feed kampanyasında target ROAS yüksek olması sebebiyle uyarı alıyoru…" at bounding box center [505, 293] width 405 height 49
drag, startPoint x: 440, startPoint y: 308, endPoint x: 450, endPoint y: 311, distance: 10.5
click at [450, 311] on p "Seach page feed kampanyasında target ROAS yüksek olması sebebiyle uyarı alıyoru…" at bounding box center [505, 293] width 405 height 49
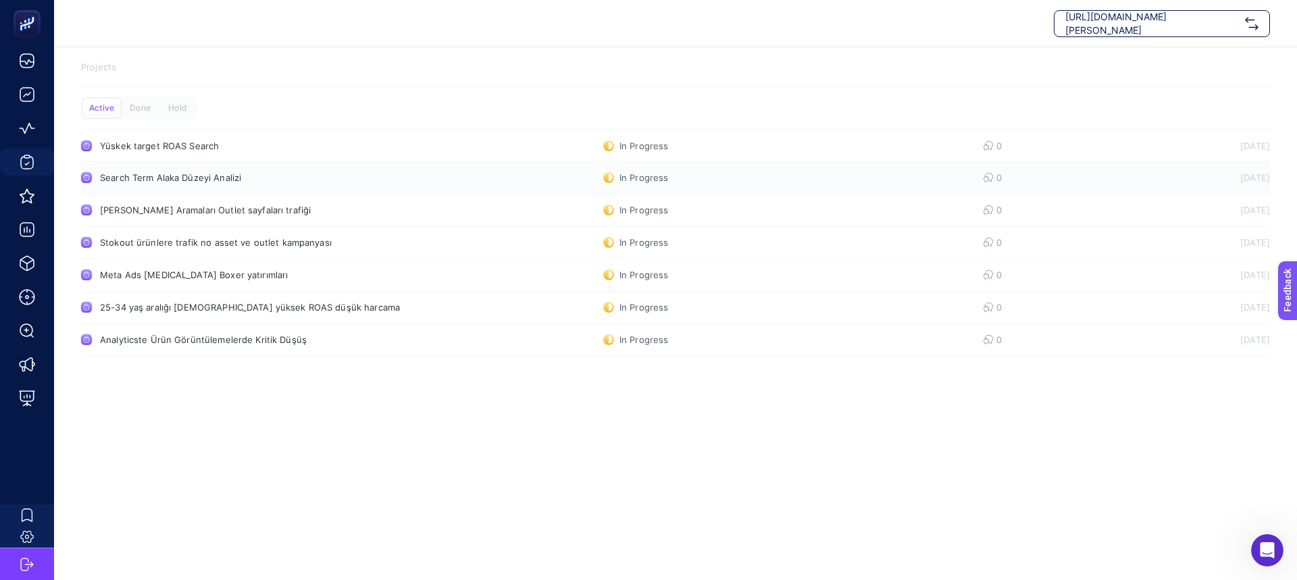
click at [269, 186] on link "Search Term Alaka Düzeyi Analizi In Progress 0 19.08.2025" at bounding box center [675, 178] width 1189 height 32
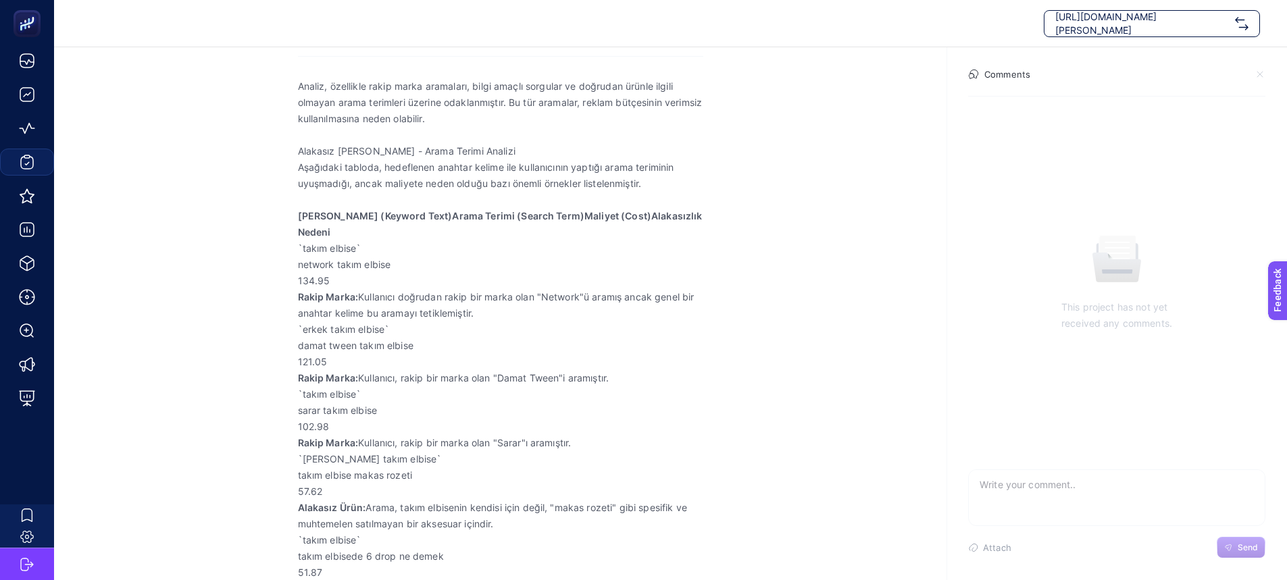
scroll to position [270, 0]
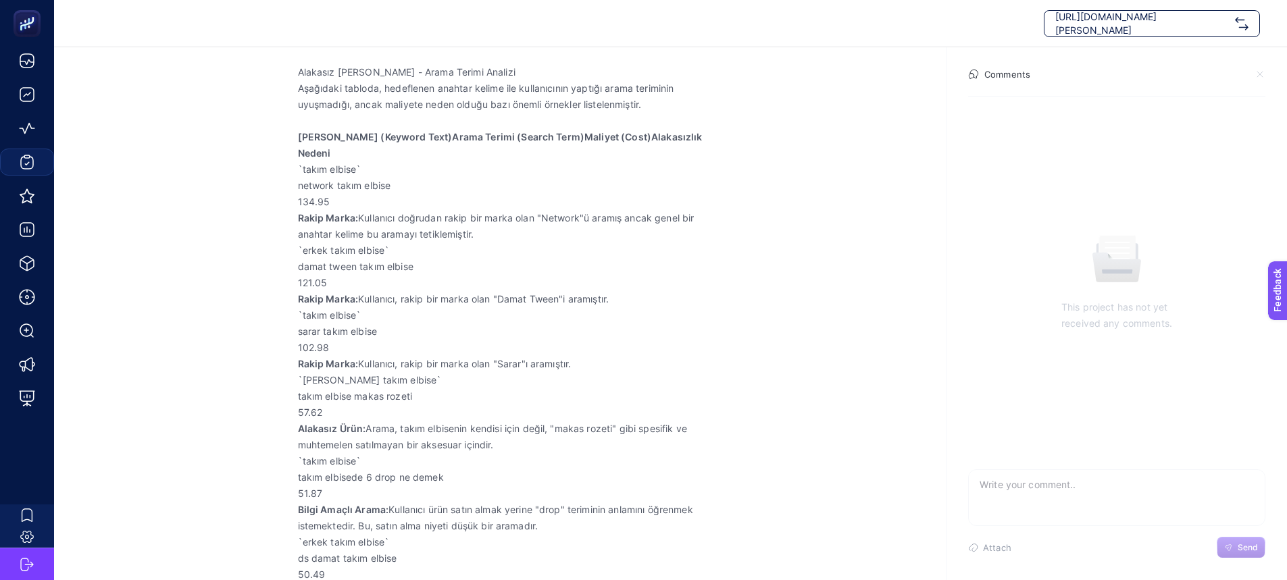
drag, startPoint x: 297, startPoint y: 380, endPoint x: 392, endPoint y: 382, distance: 95.9
click at [392, 382] on section "August 19, 2025 Search Term Alaka Düzeyi Analizi Priority: Add Priority Propert…" at bounding box center [670, 362] width 1233 height 1171
drag, startPoint x: 305, startPoint y: 377, endPoint x: 395, endPoint y: 386, distance: 90.9
click at [395, 386] on p "`ramsey takım elbise`" at bounding box center [500, 380] width 405 height 16
drag, startPoint x: 345, startPoint y: 393, endPoint x: 413, endPoint y: 390, distance: 67.6
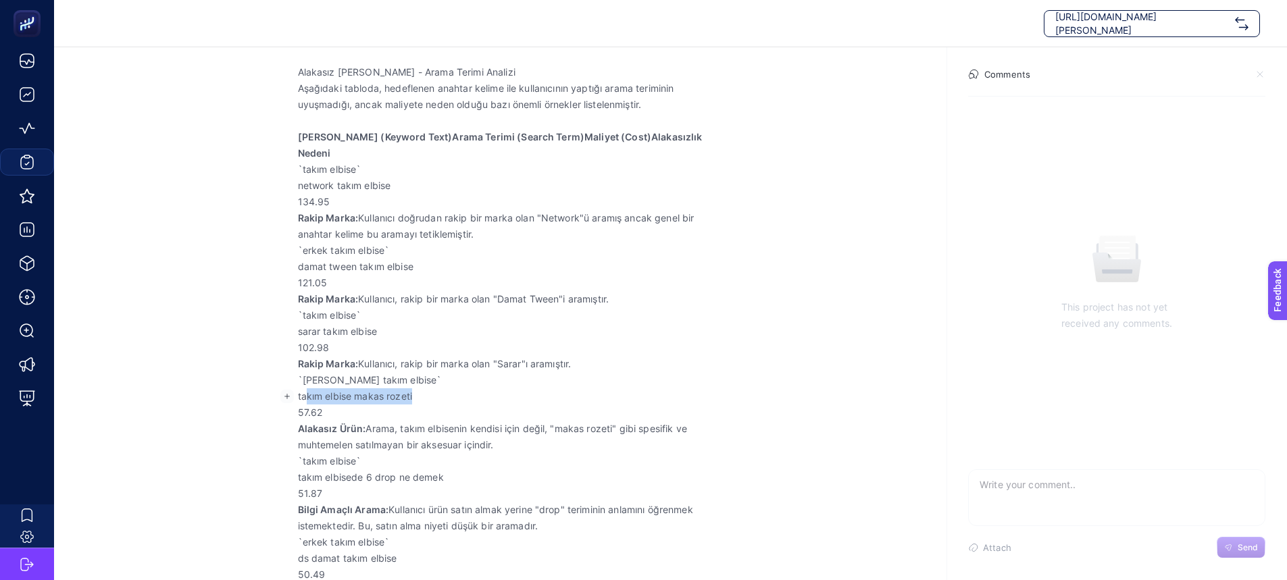
click at [413, 390] on p "takım elbise makas rozeti" at bounding box center [500, 396] width 405 height 16
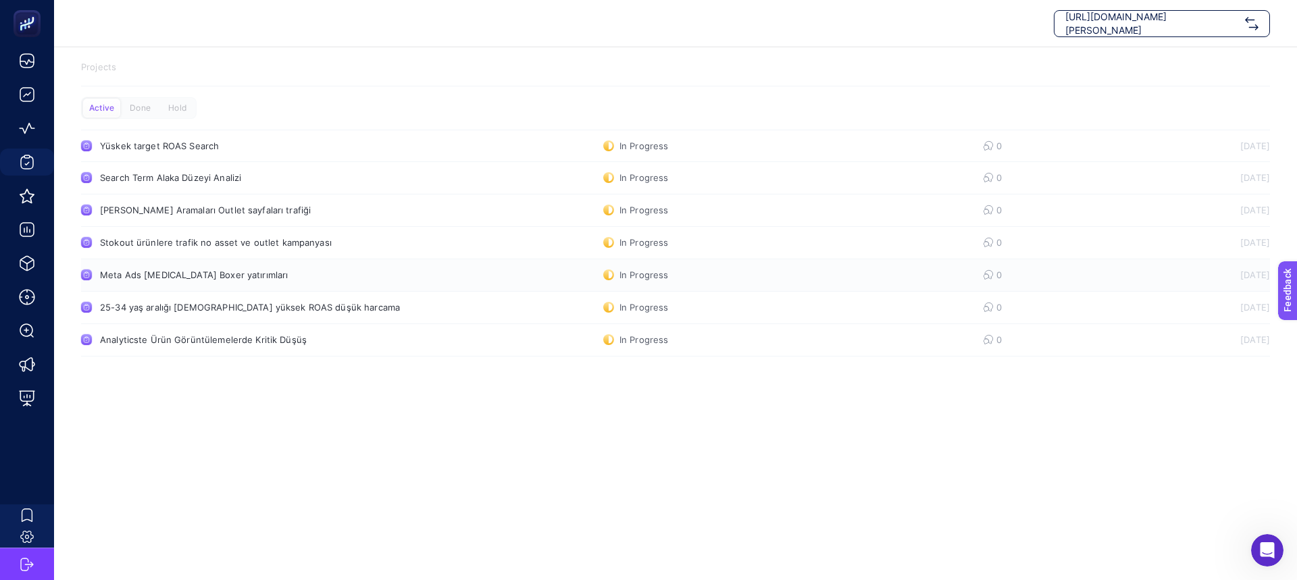
click at [204, 277] on div "Meta Ads Beyaz Boxer yatırımları" at bounding box center [256, 274] width 312 height 11
